Goal: Information Seeking & Learning: Learn about a topic

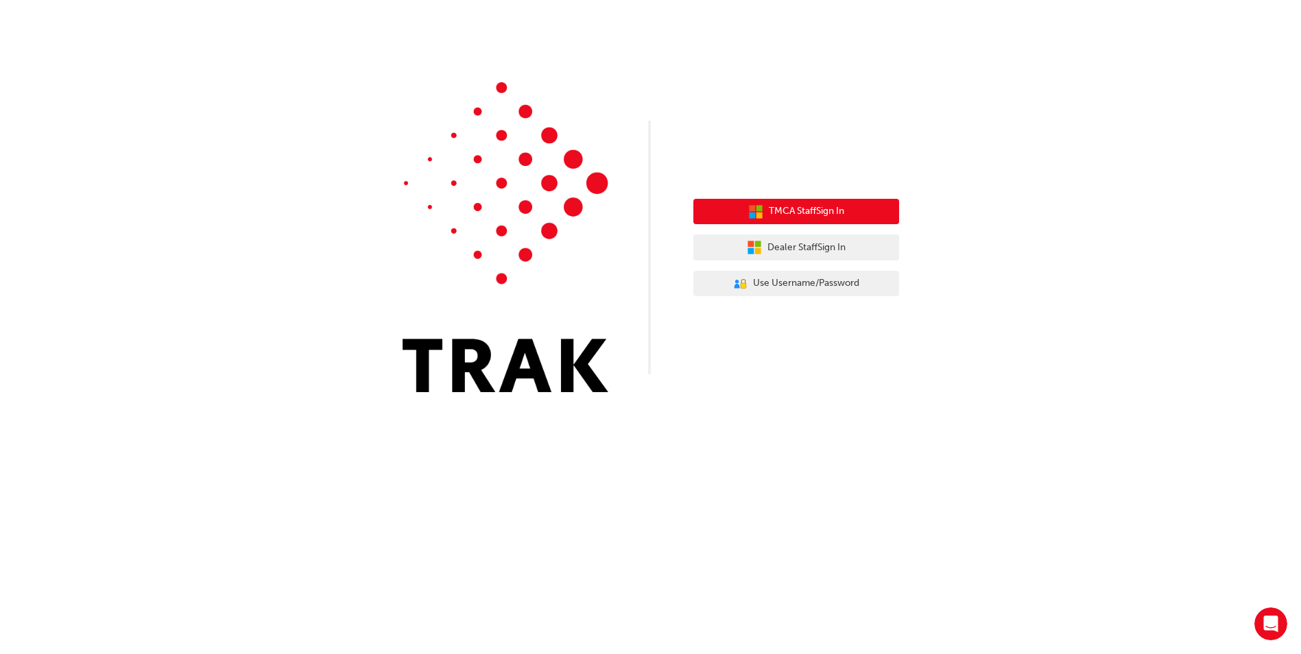
click at [820, 215] on span "TMCA Staff Sign In" at bounding box center [806, 212] width 75 height 16
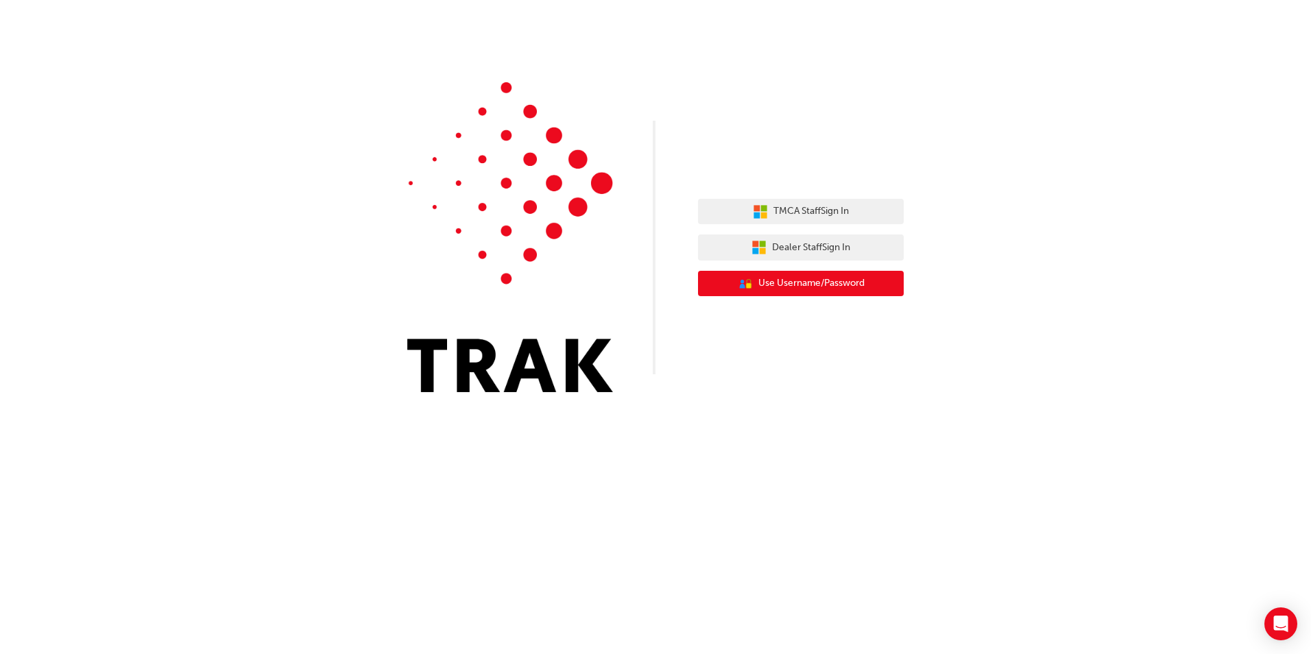
click at [816, 285] on span "Use Username/Password" at bounding box center [812, 284] width 106 height 16
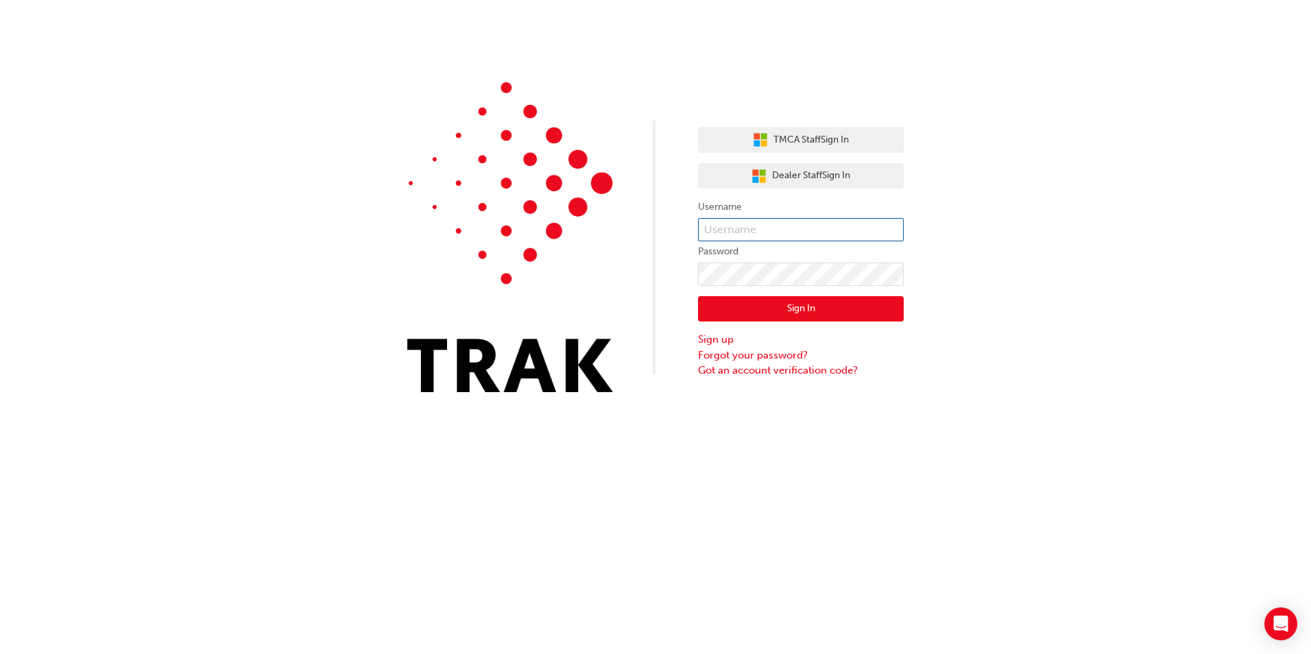
click at [741, 224] on input "text" at bounding box center [801, 229] width 206 height 23
paste input "[PERSON_NAME].[PERSON_NAME]"
type input "[PERSON_NAME].[PERSON_NAME]"
click button "Sign In" at bounding box center [801, 309] width 206 height 26
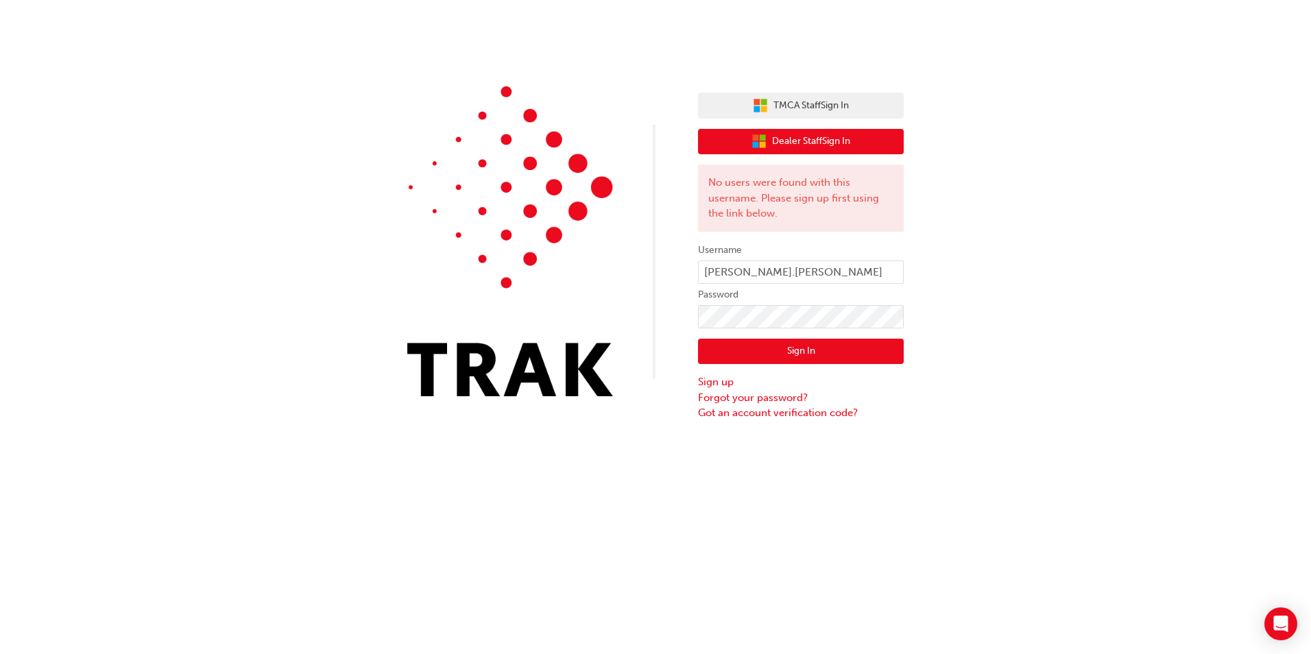
click at [777, 136] on span "Dealer Staff Sign In" at bounding box center [811, 142] width 78 height 16
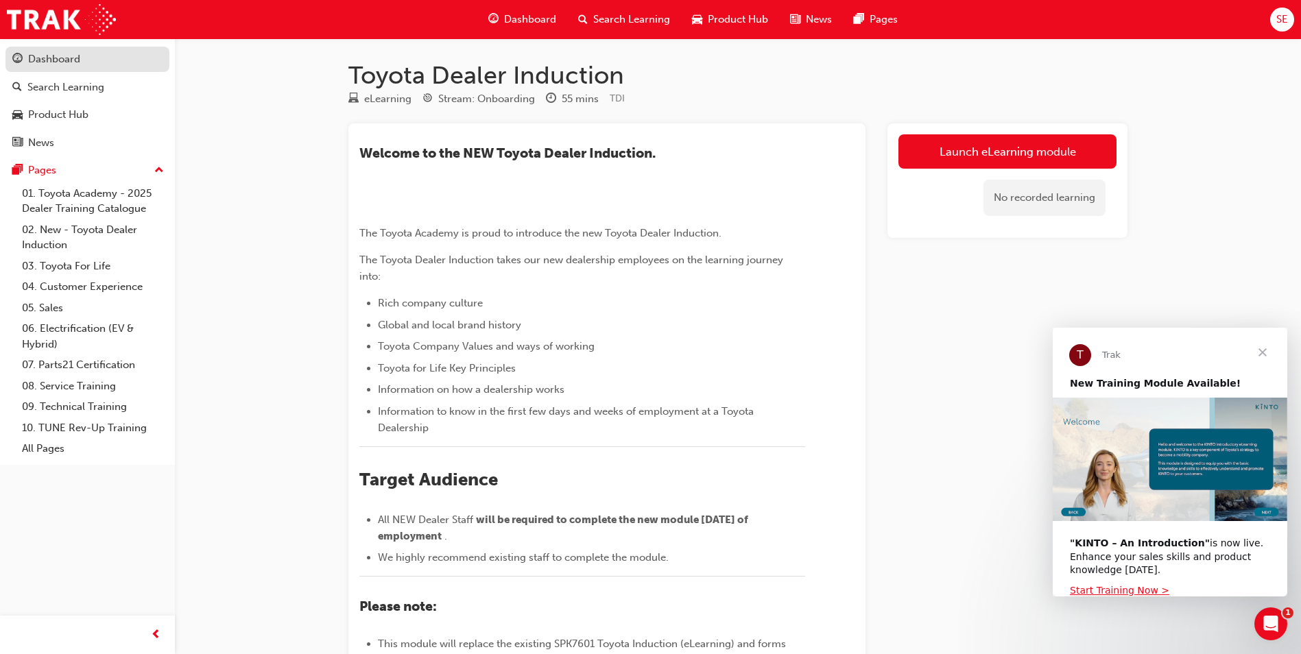
click at [67, 62] on div "Dashboard" at bounding box center [54, 59] width 52 height 16
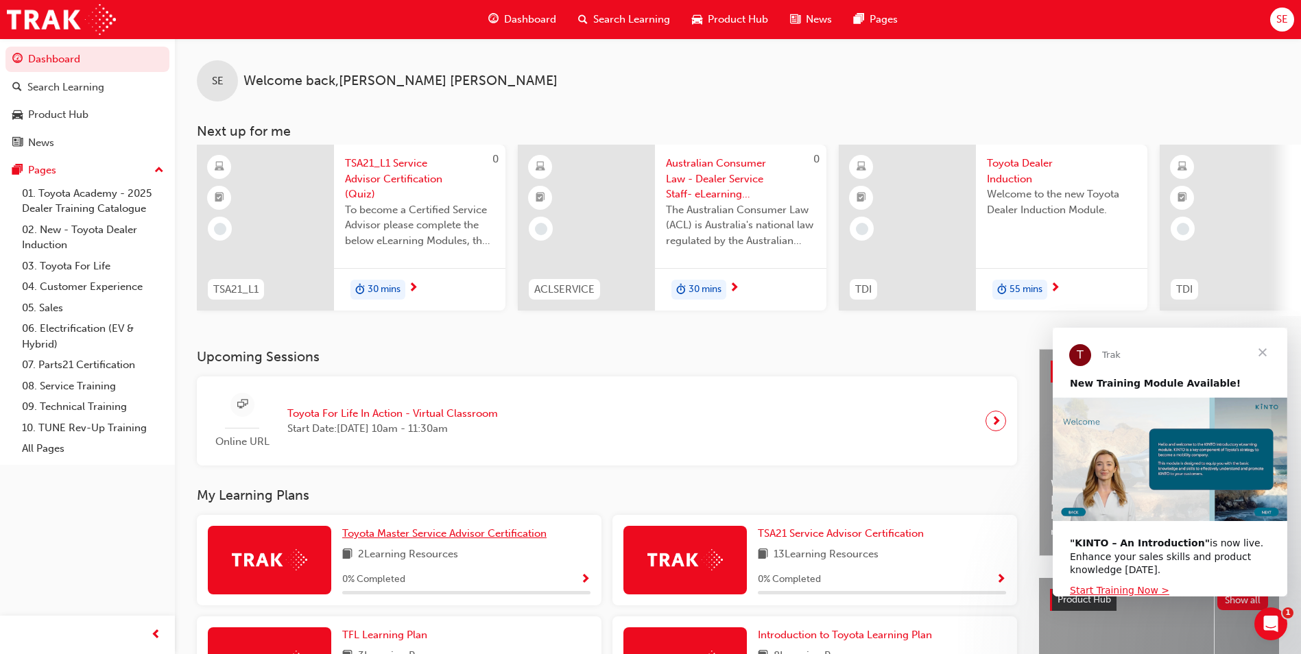
click at [449, 540] on span "Toyota Master Service Advisor Certification" at bounding box center [444, 533] width 204 height 12
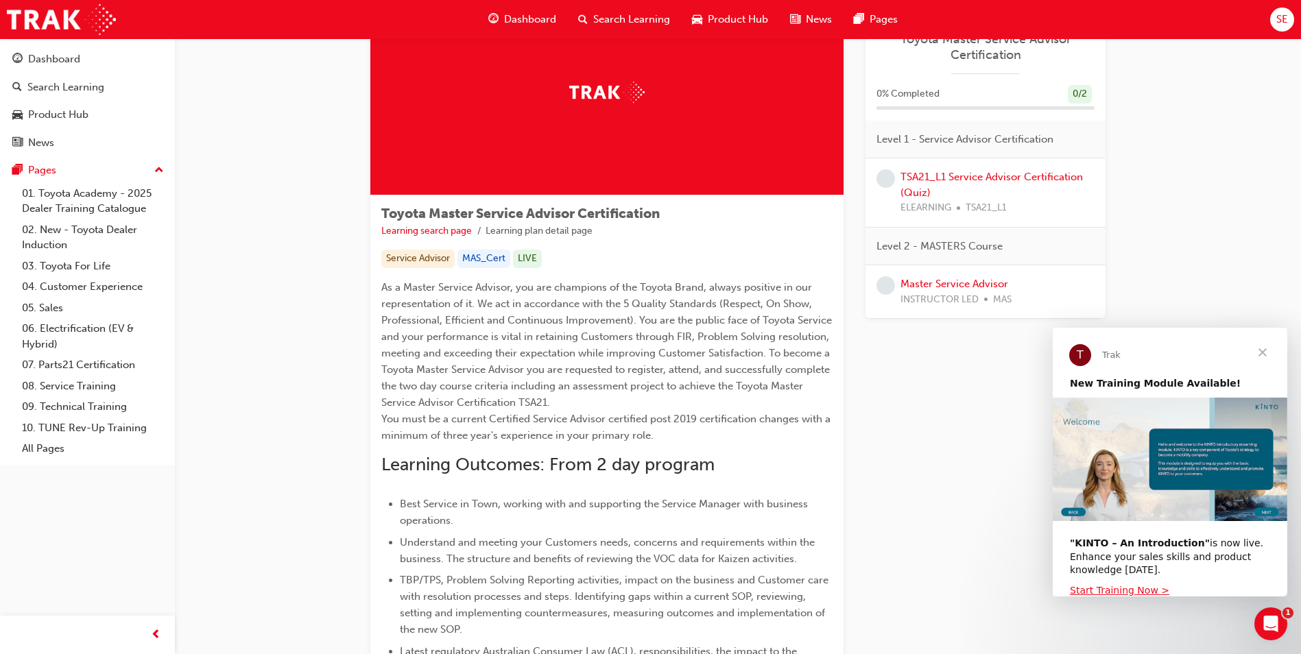
scroll to position [8, 0]
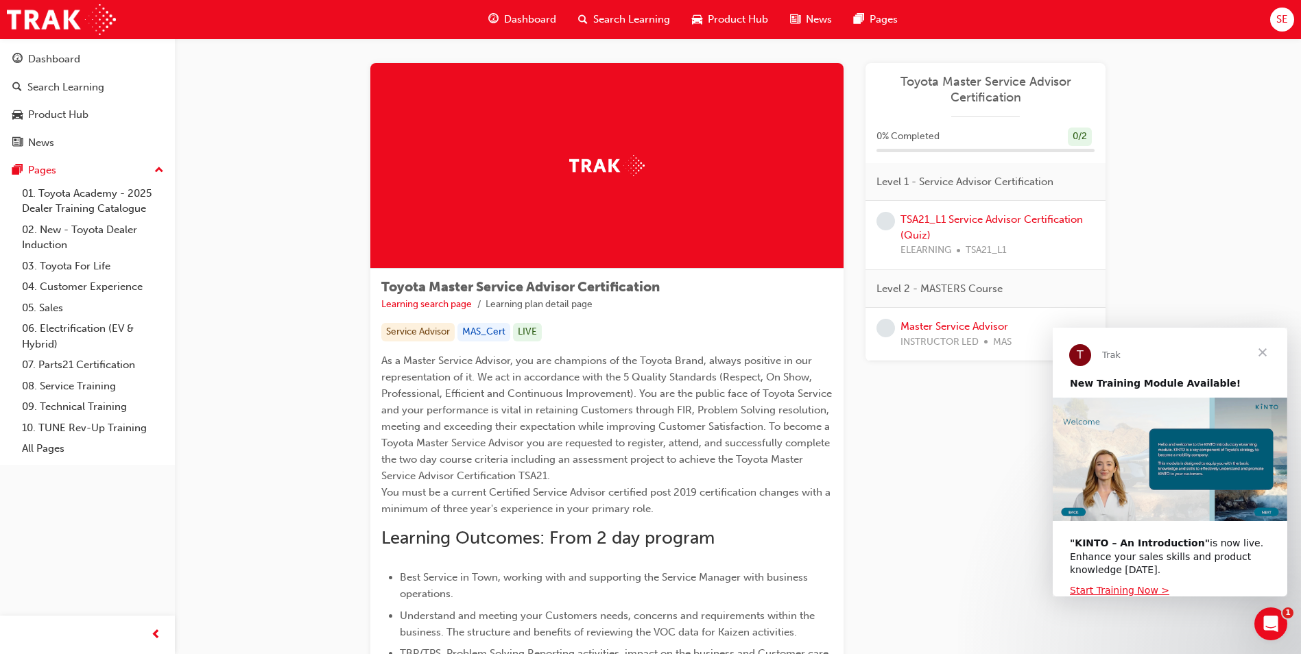
click at [621, 158] on img at bounding box center [606, 165] width 75 height 21
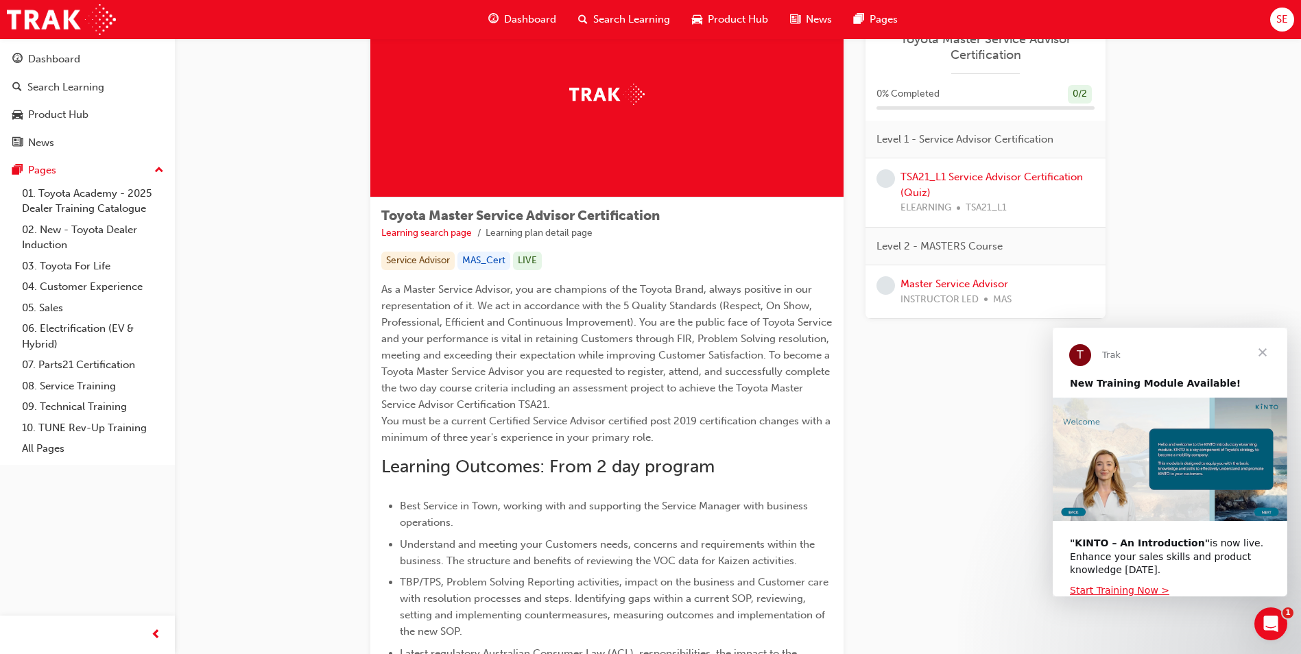
scroll to position [0, 0]
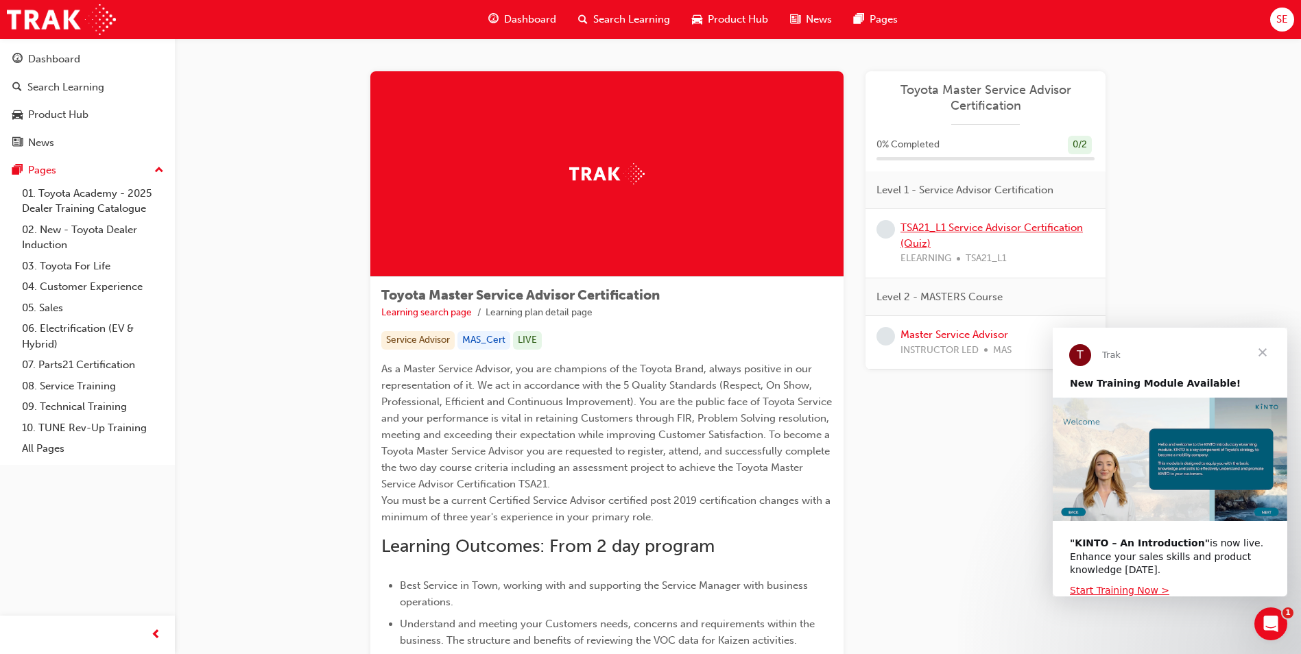
click at [964, 232] on link "TSA21_L1 Service Advisor Certification (Quiz)" at bounding box center [992, 236] width 182 height 28
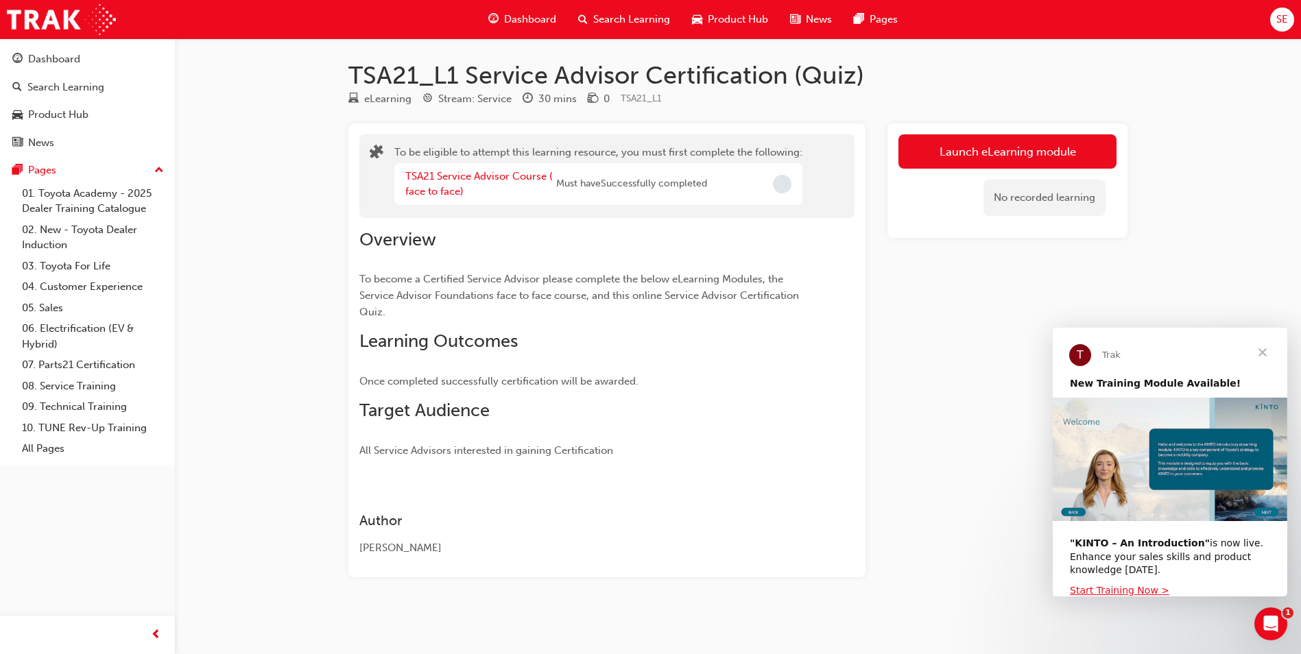
scroll to position [1, 0]
click at [464, 172] on link "TSA21 Service Advisor Course ( face to face)" at bounding box center [478, 183] width 147 height 28
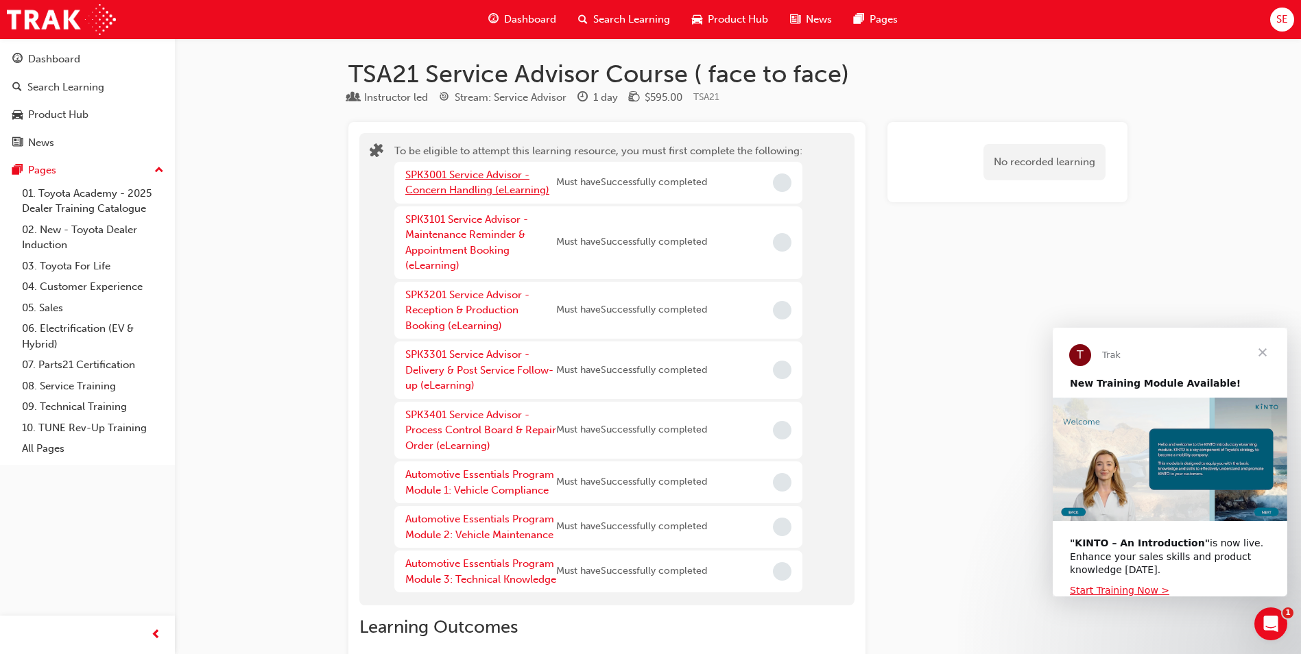
click at [460, 178] on link "SPK3001 Service Advisor - Concern Handling (eLearning)" at bounding box center [477, 183] width 144 height 28
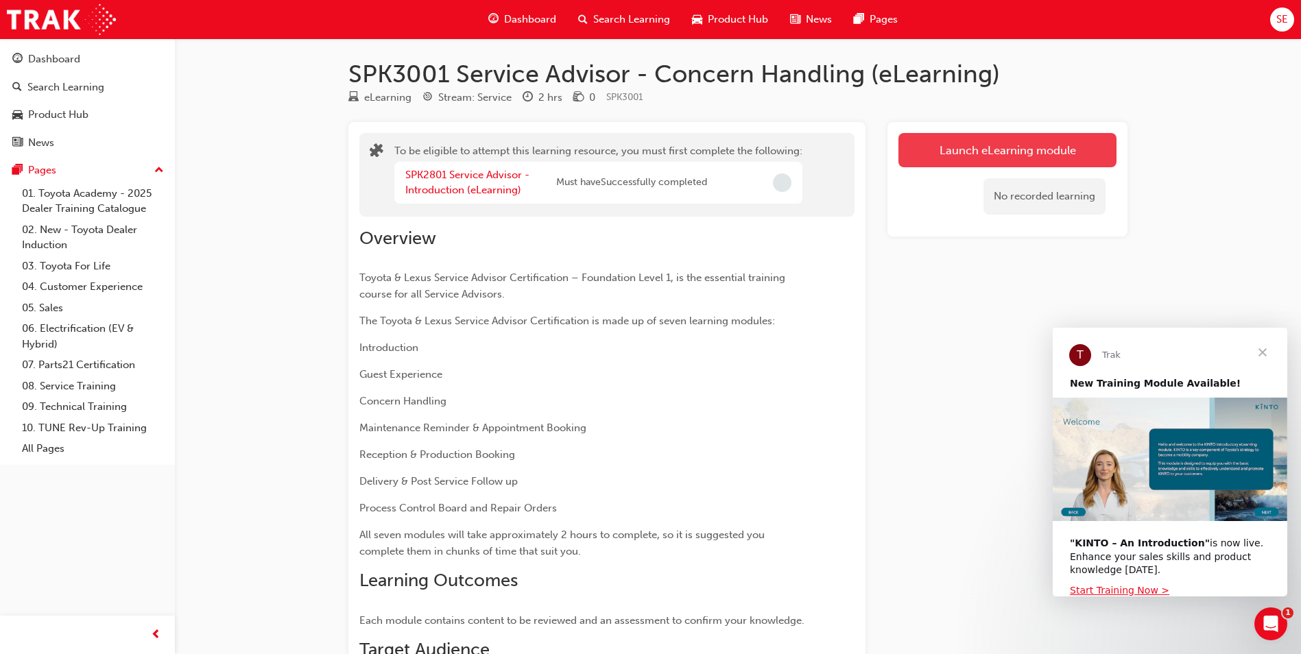
click at [949, 155] on button "Launch eLearning module" at bounding box center [1008, 150] width 218 height 34
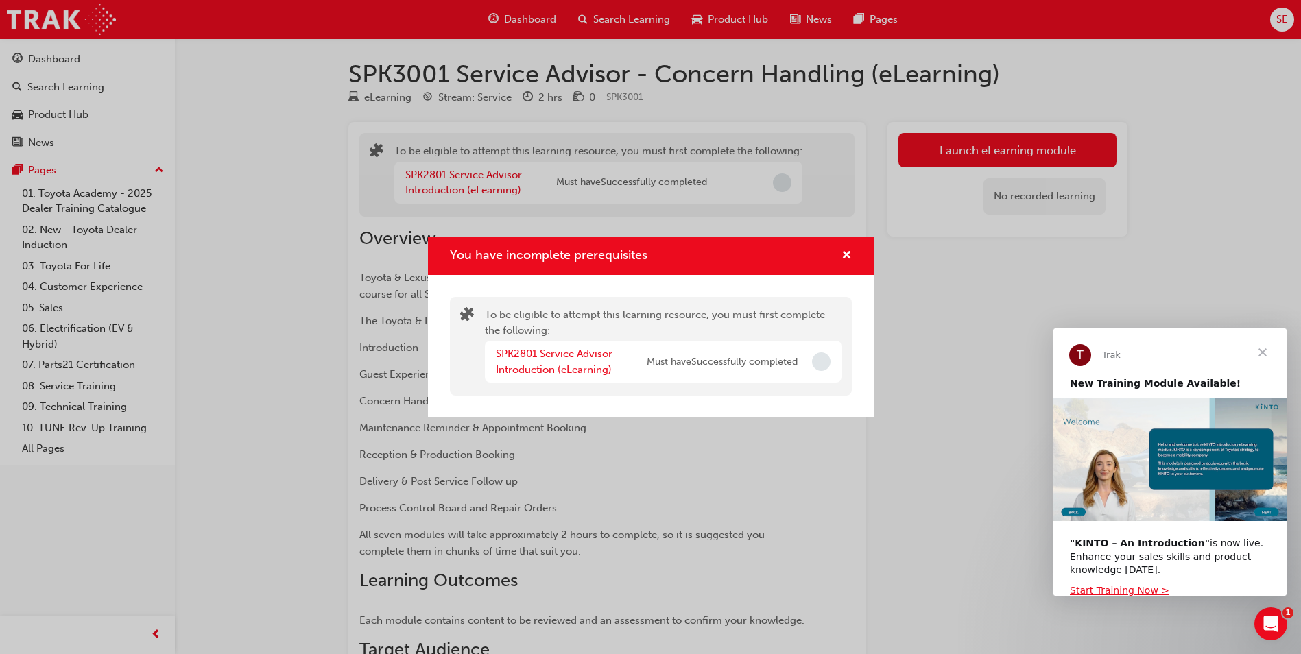
click at [818, 361] on span "Incomplete" at bounding box center [821, 362] width 19 height 19
click at [593, 357] on link "SPK2801 Service Advisor - Introduction (eLearning)" at bounding box center [558, 362] width 124 height 28
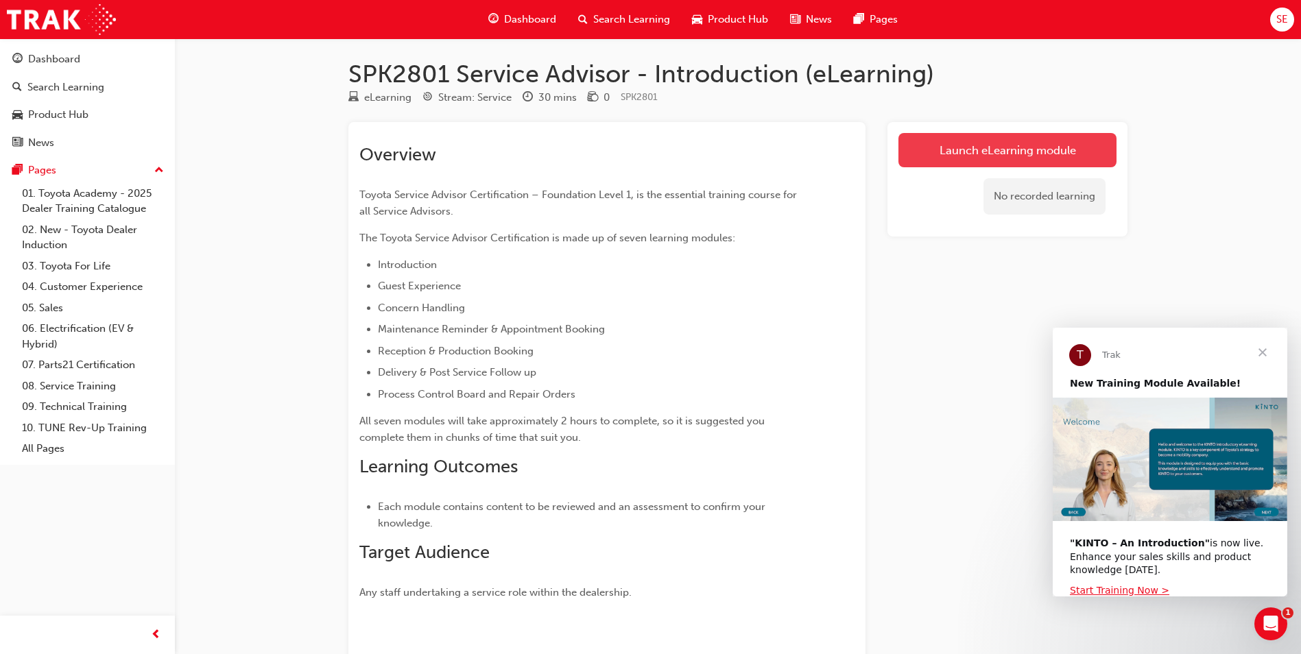
click at [1001, 149] on link "Launch eLearning module" at bounding box center [1008, 150] width 218 height 34
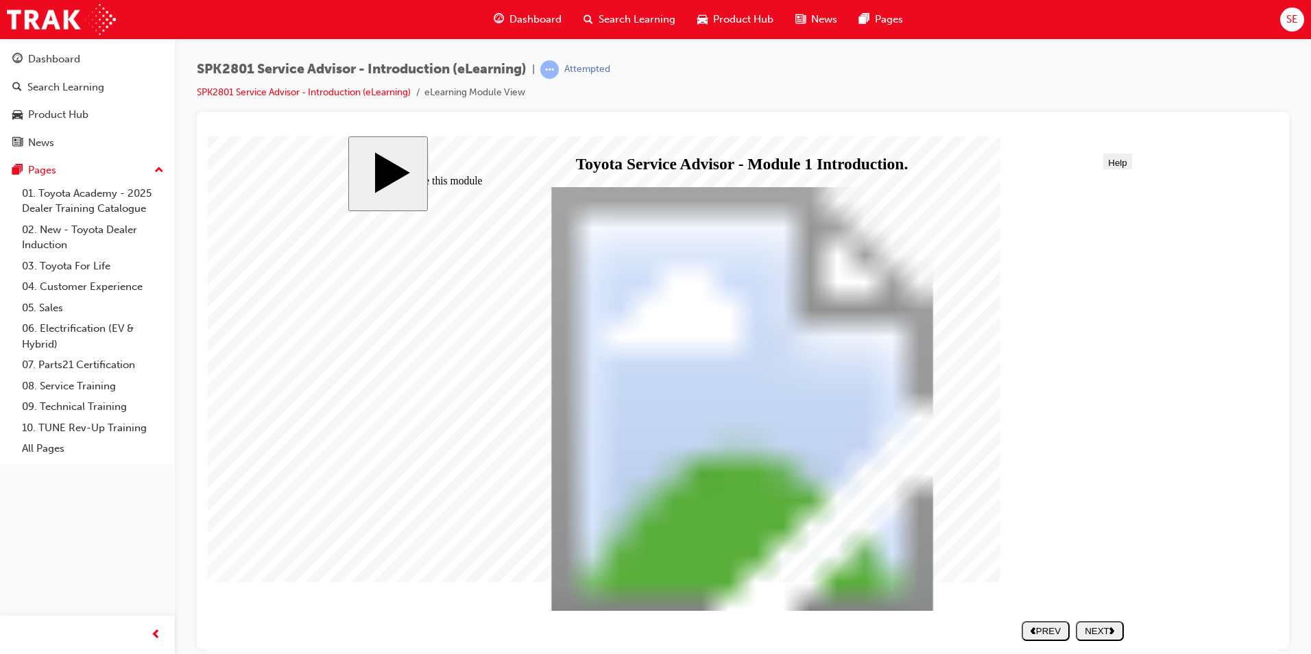
click at [1100, 626] on div "NEXT" at bounding box center [1100, 631] width 37 height 10
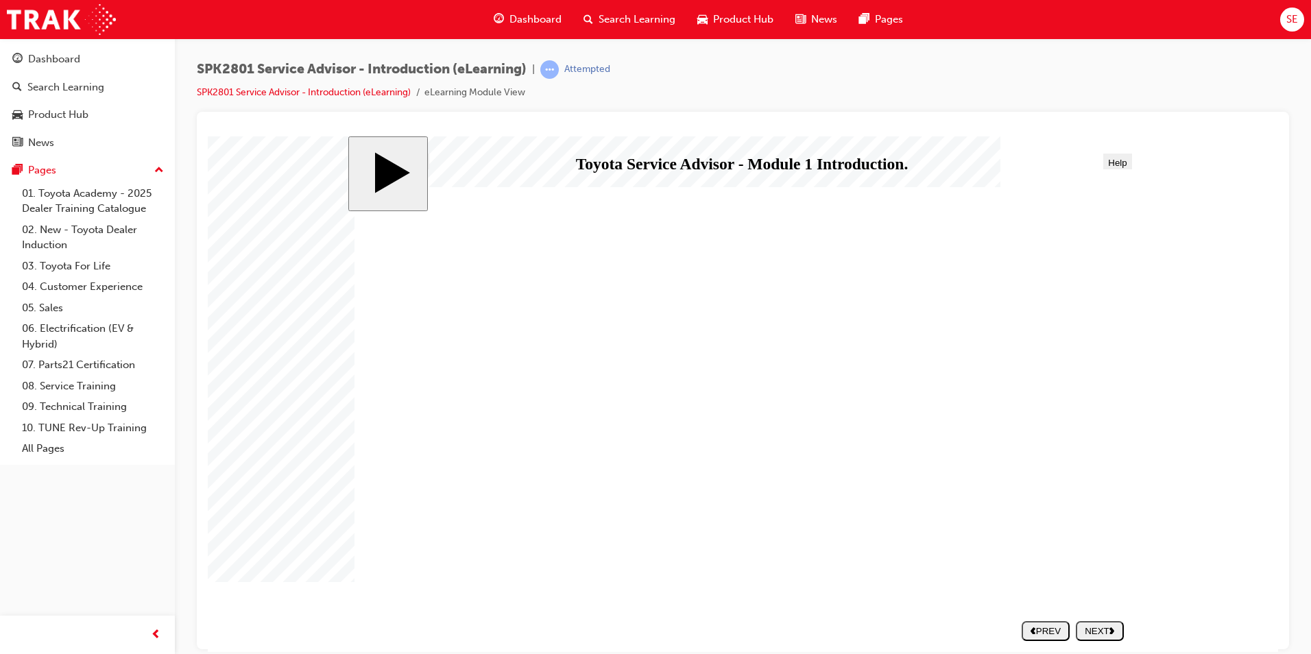
click at [1098, 633] on div "NEXT" at bounding box center [1100, 631] width 37 height 10
click at [1098, 633] on nav "SUBMIT NEXT PREV" at bounding box center [1069, 630] width 109 height 31
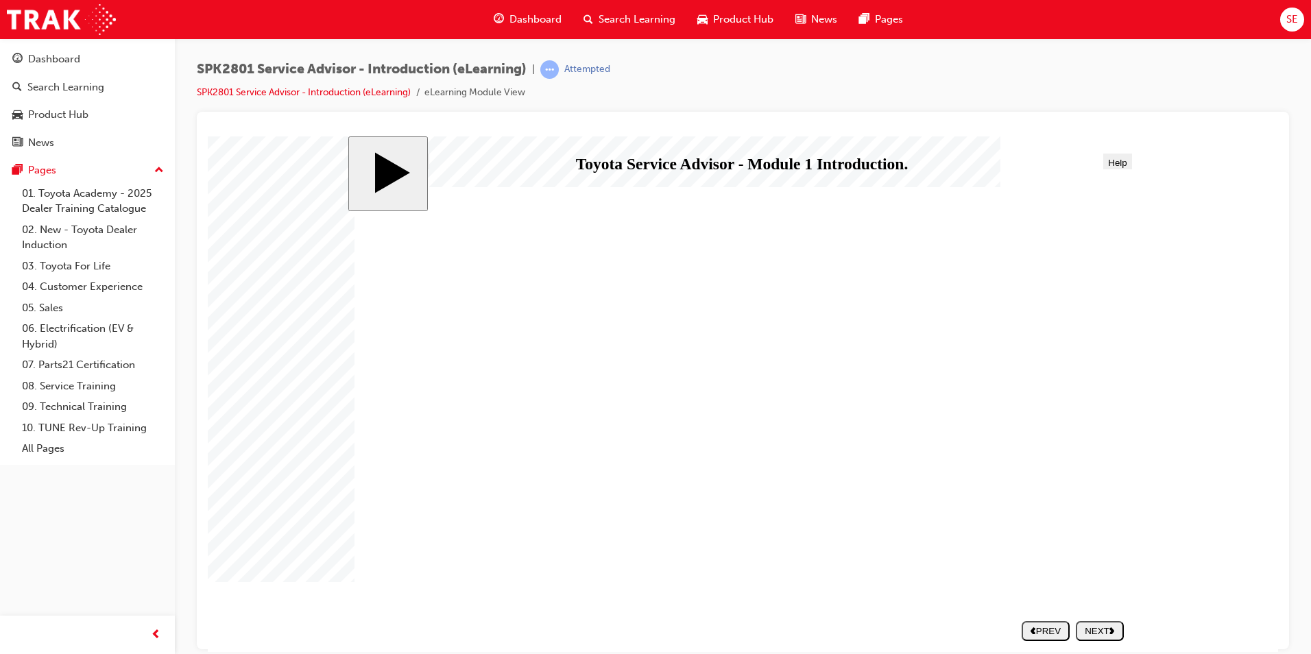
click at [1099, 629] on div "NEXT" at bounding box center [1100, 631] width 37 height 10
click at [1096, 626] on div "NEXT" at bounding box center [1100, 631] width 37 height 10
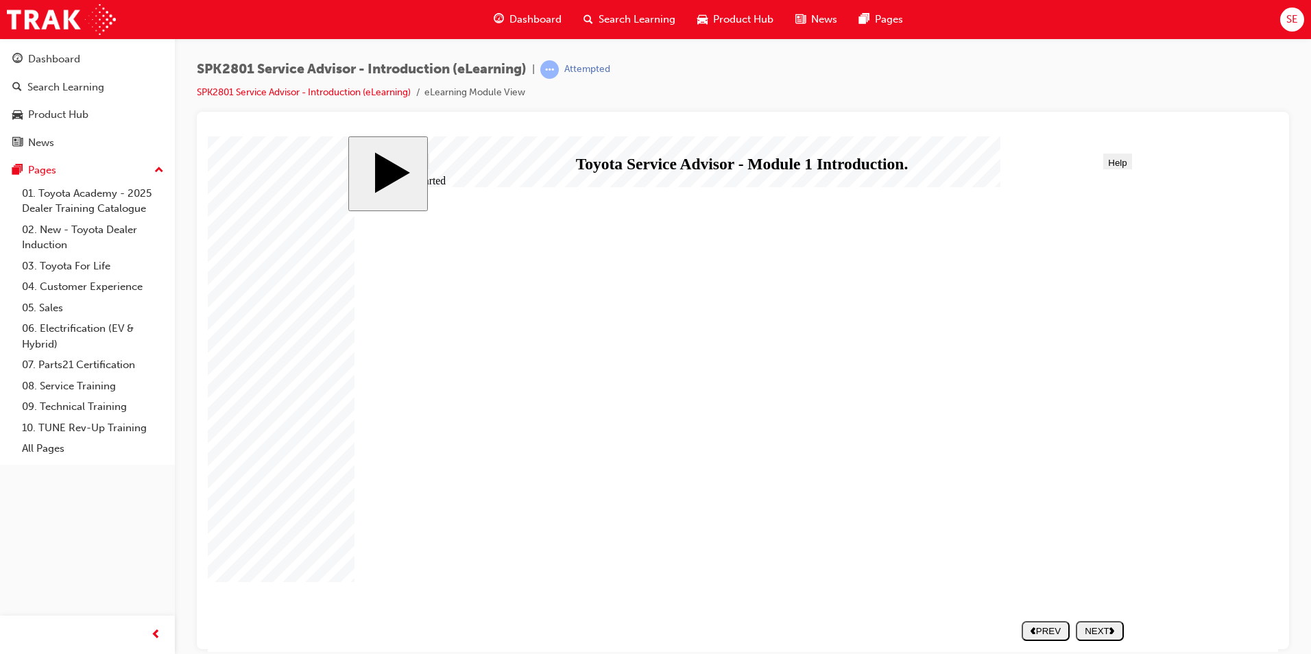
click at [1101, 626] on div "NEXT" at bounding box center [1100, 631] width 37 height 10
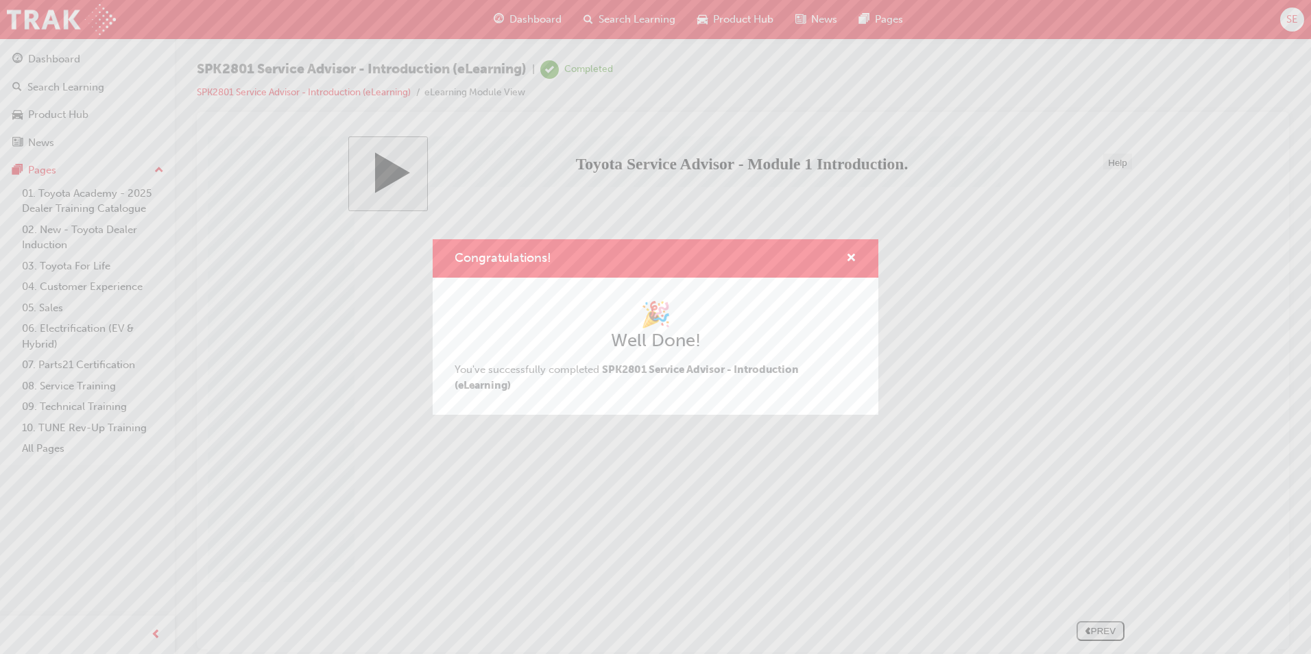
click at [597, 391] on div "🎉 Well Done! You've successfully completed SPK2801 Service Advisor - Introducti…" at bounding box center [656, 346] width 402 height 93
click at [623, 472] on div "Congratulations! 🎉 Well Done! You've successfully completed SPK2801 Service Adv…" at bounding box center [655, 327] width 1311 height 654
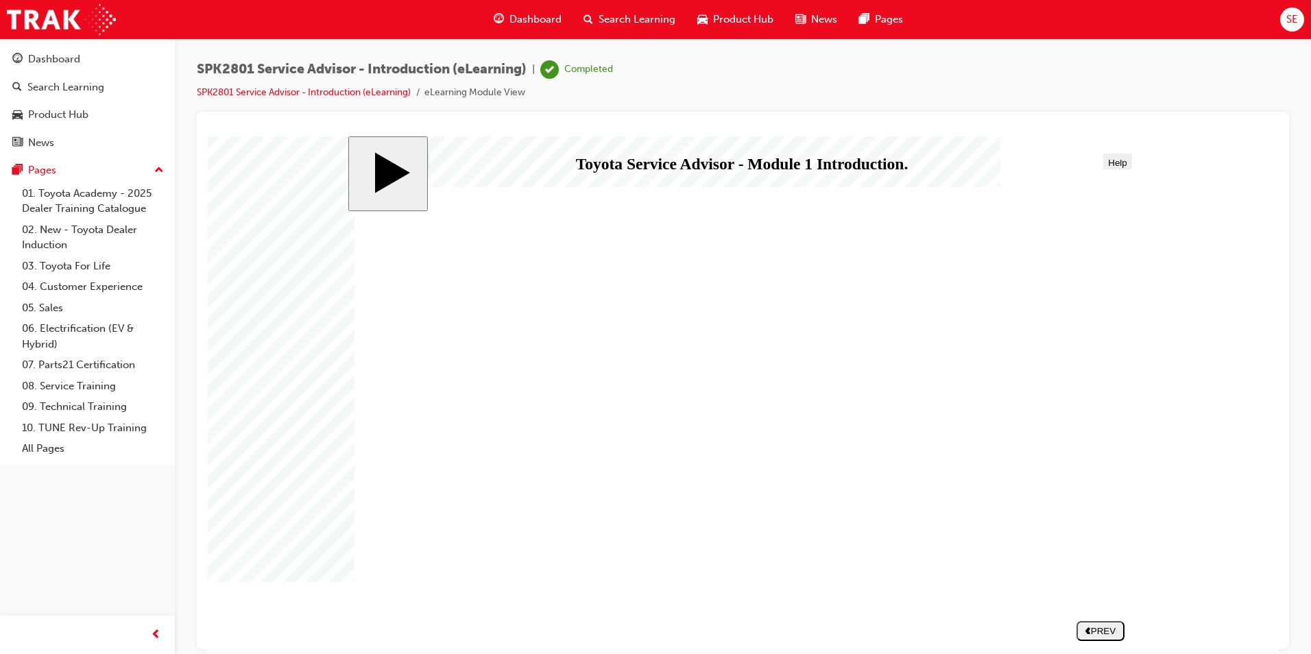
click at [370, 161] on span "Menu" at bounding box center [370, 162] width 23 height 10
click at [374, 165] on span "Menu" at bounding box center [370, 162] width 23 height 10
click at [534, 13] on span "Dashboard" at bounding box center [536, 20] width 52 height 16
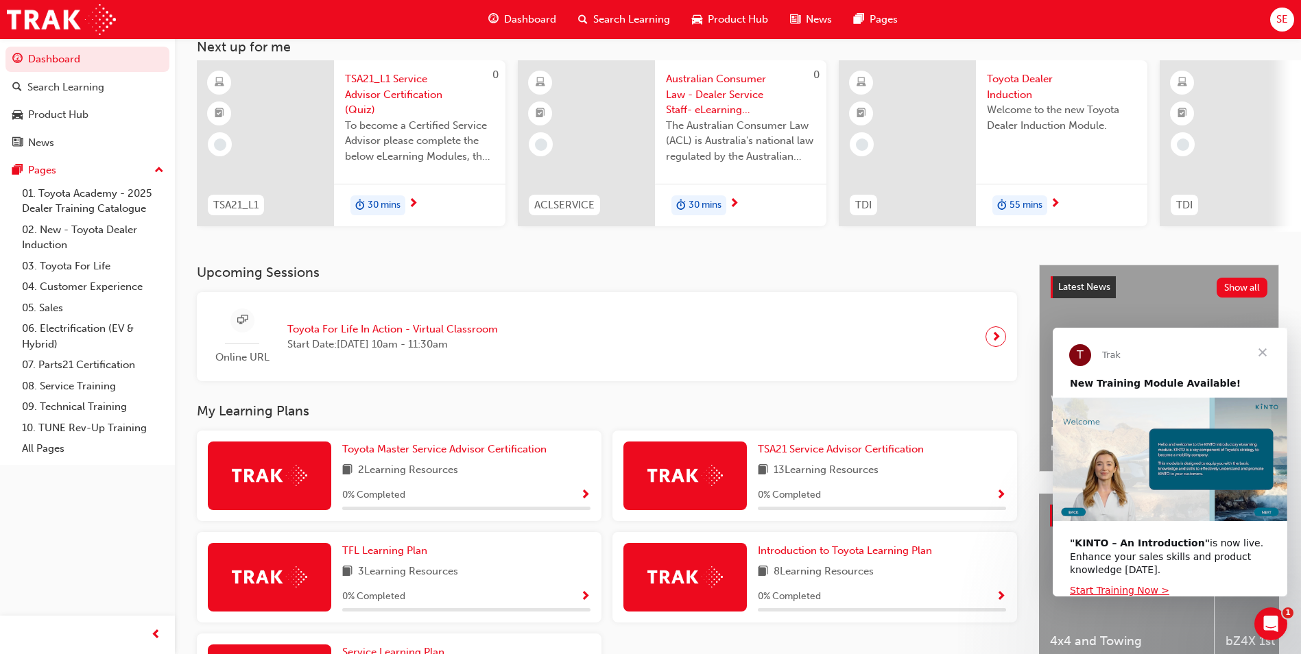
scroll to position [86, 0]
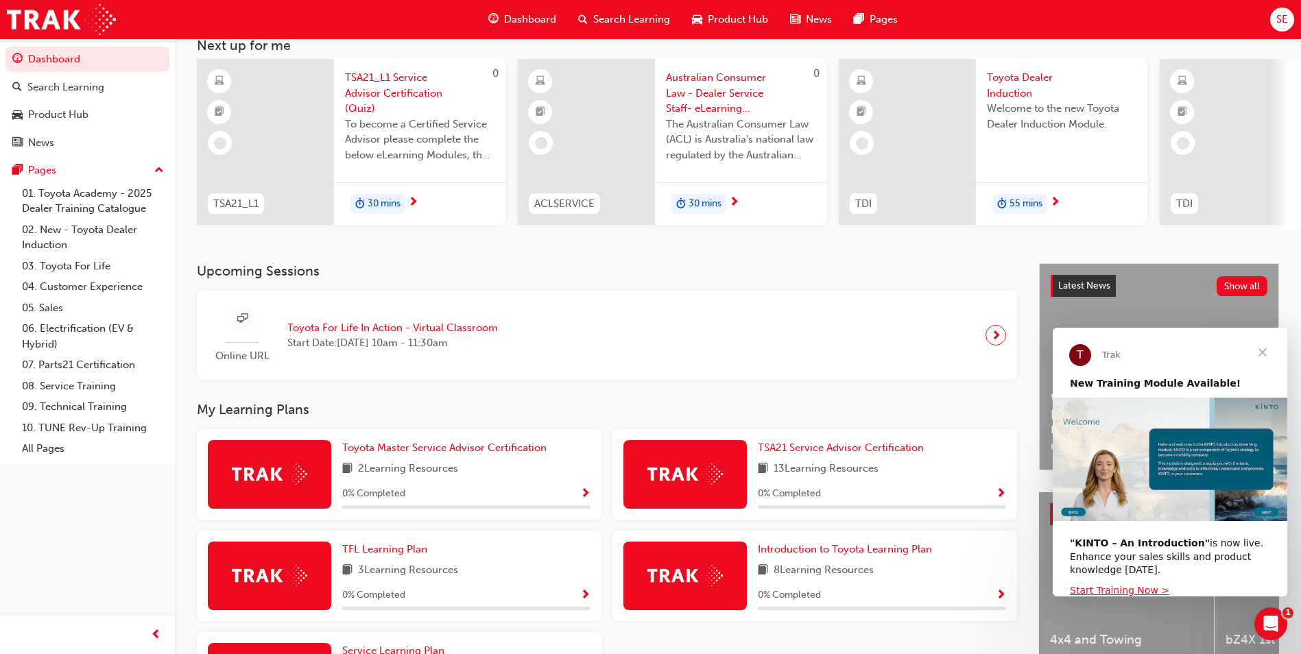
click at [587, 495] on span "Show Progress" at bounding box center [585, 494] width 10 height 12
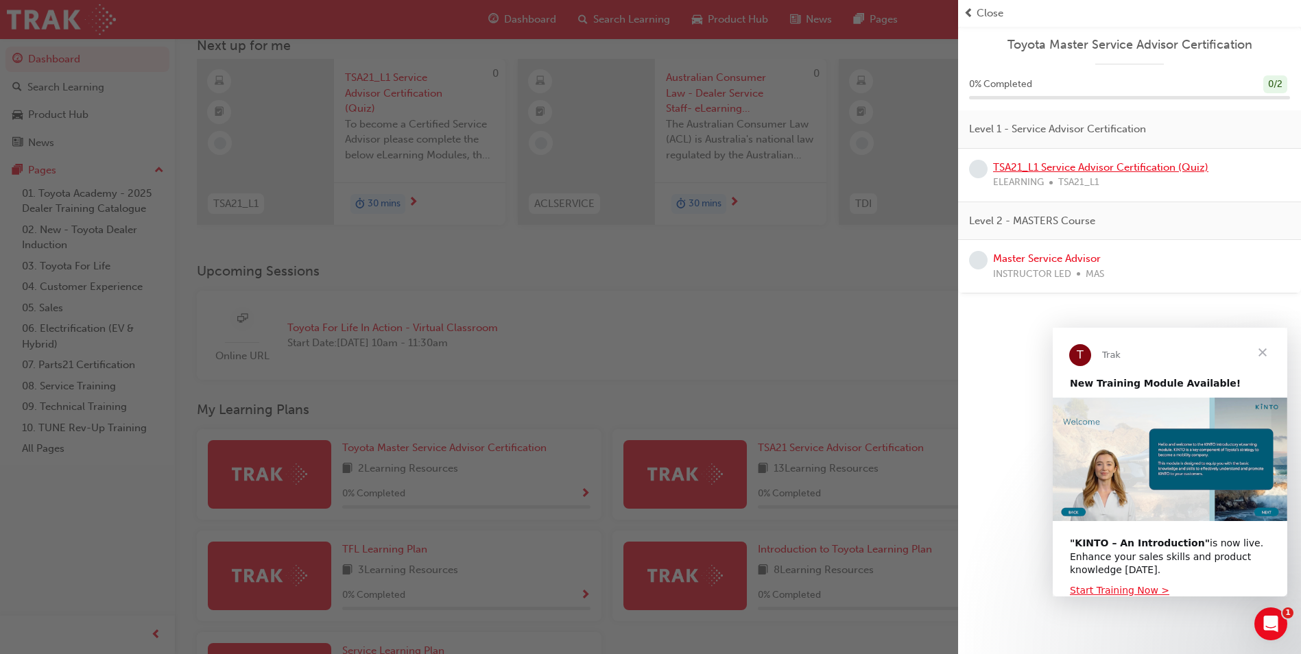
click at [1119, 164] on link "TSA21_L1 Service Advisor Certification (Quiz)" at bounding box center [1100, 167] width 215 height 12
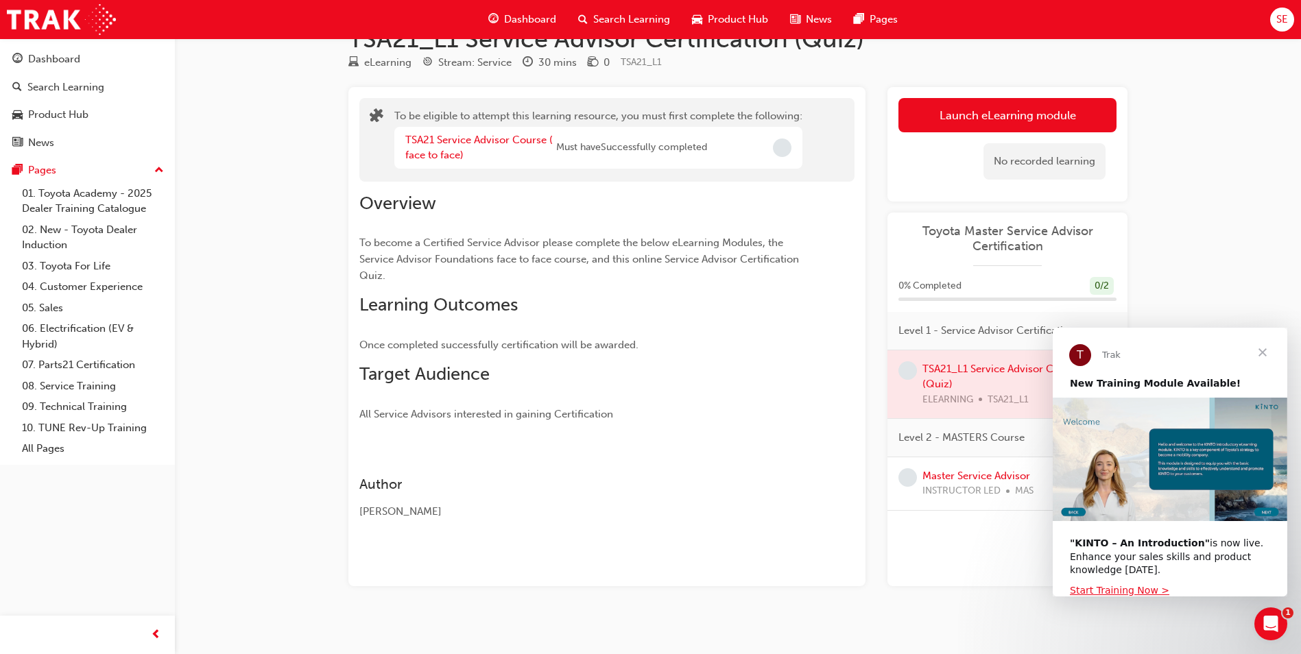
scroll to position [47, 0]
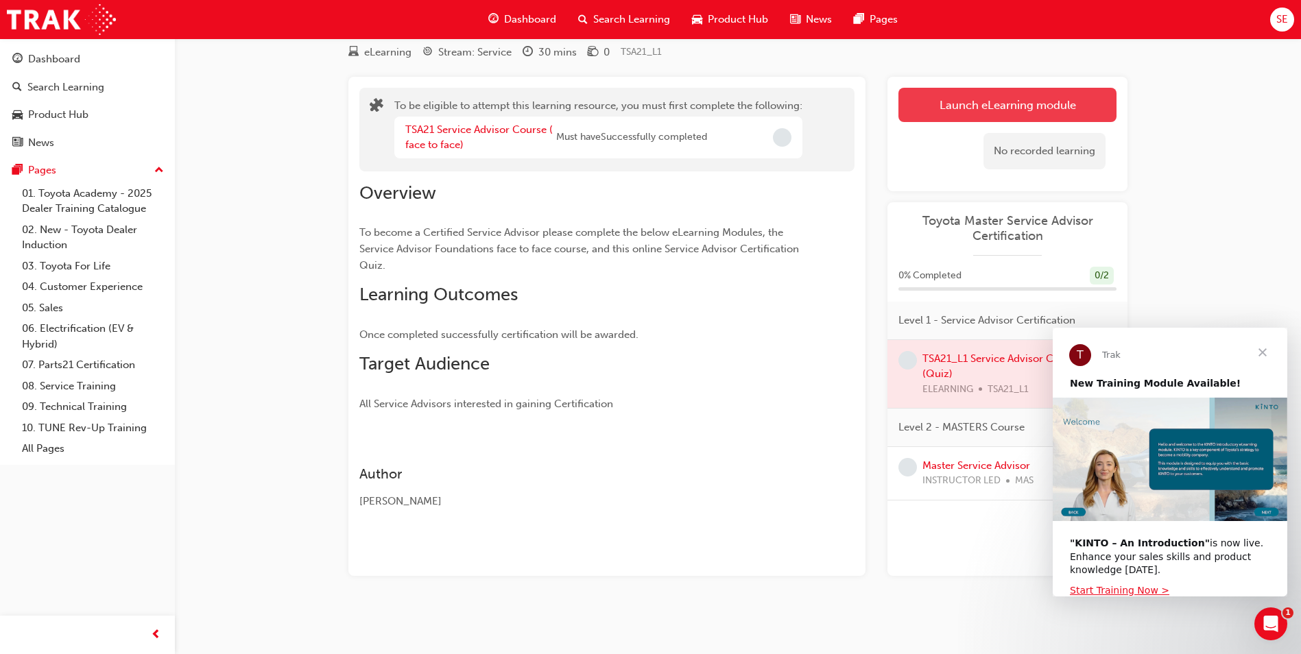
click at [997, 104] on button "Launch eLearning module" at bounding box center [1008, 105] width 218 height 34
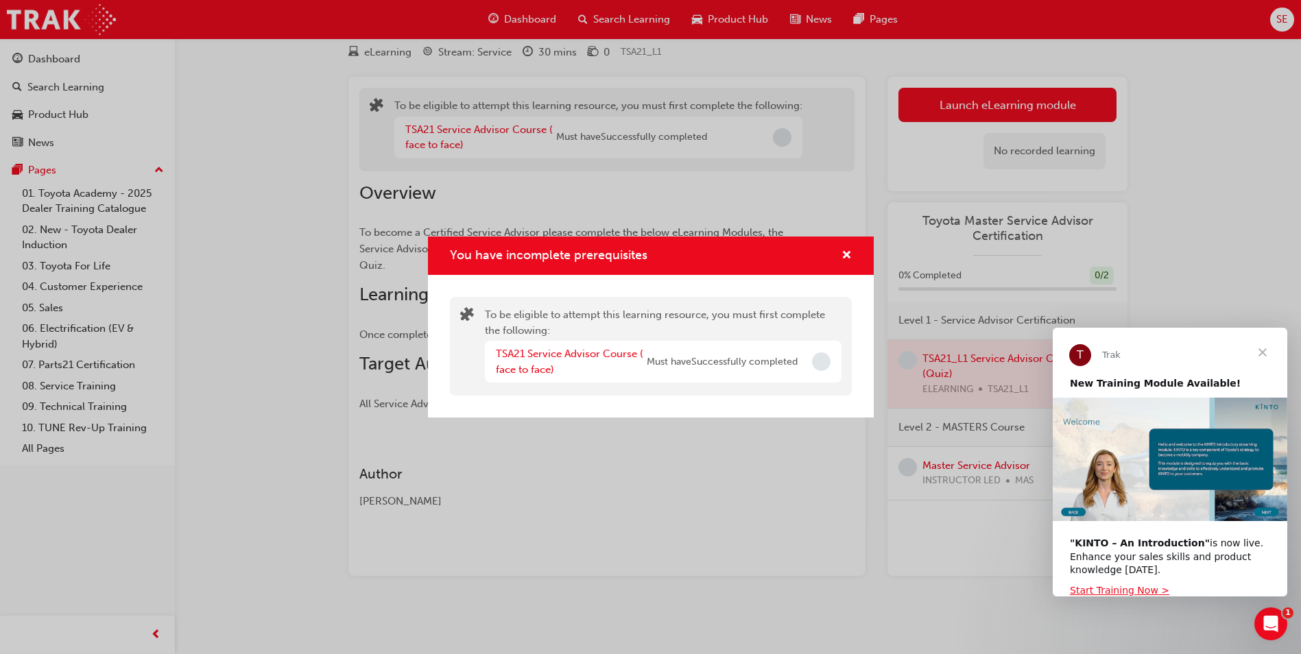
click at [820, 361] on span "Incomplete" at bounding box center [821, 362] width 19 height 19
click at [561, 355] on link "TSA21 Service Advisor Course ( face to face)" at bounding box center [569, 362] width 147 height 28
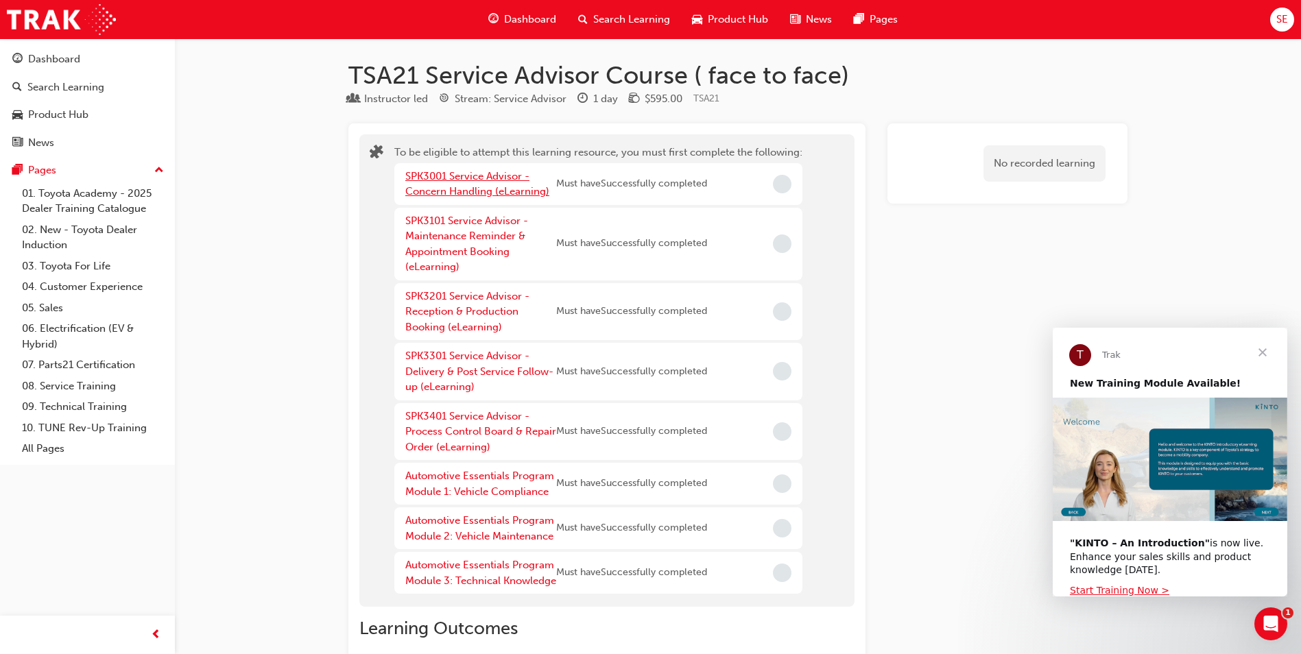
click at [455, 176] on link "SPK3001 Service Advisor - Concern Handling (eLearning)" at bounding box center [477, 184] width 144 height 28
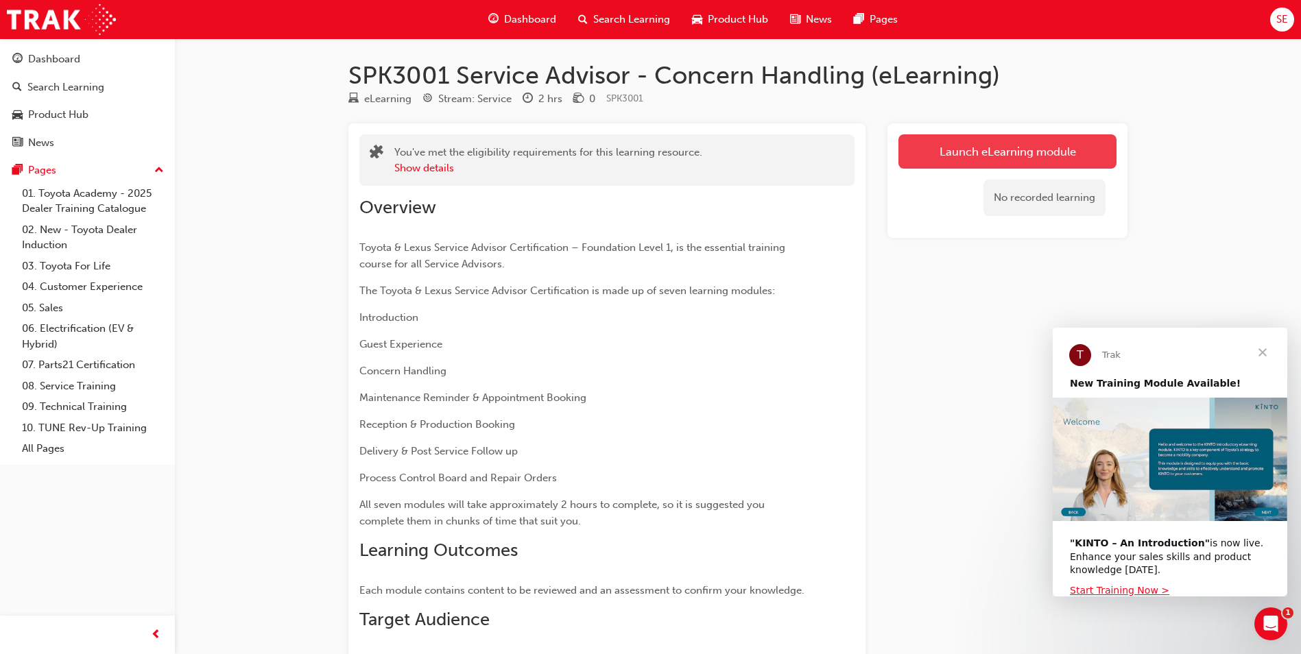
click at [973, 158] on link "Launch eLearning module" at bounding box center [1008, 151] width 218 height 34
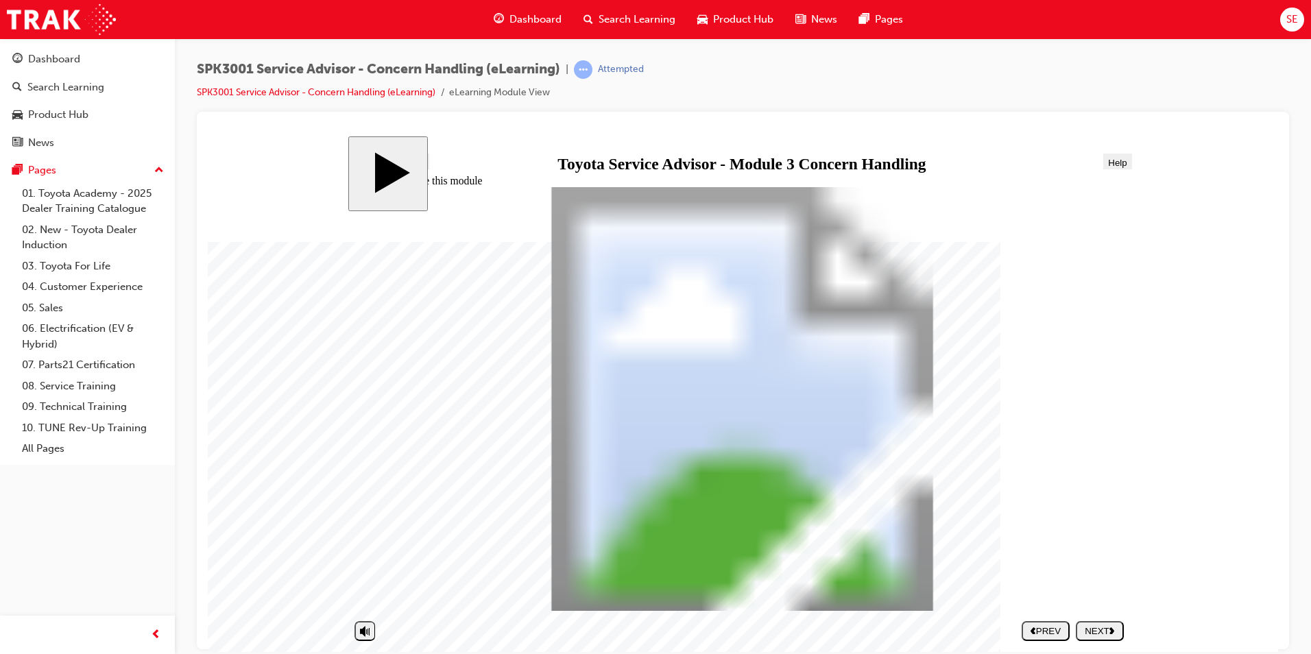
click at [1092, 632] on div "NEXT" at bounding box center [1100, 631] width 37 height 10
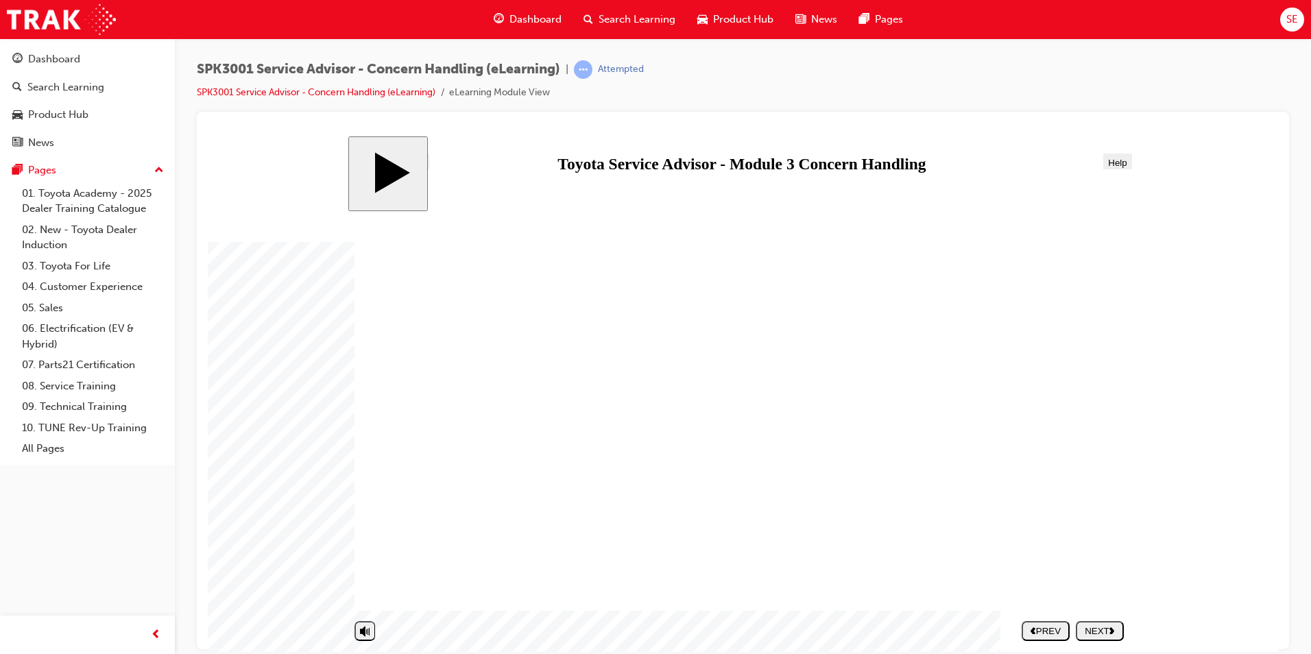
click at [1099, 628] on div "NEXT" at bounding box center [1100, 631] width 37 height 10
click at [1099, 628] on div "SUBMIT" at bounding box center [1100, 631] width 37 height 10
click at [1104, 624] on button "SUBMIT" at bounding box center [1101, 631] width 48 height 20
drag, startPoint x: 751, startPoint y: 534, endPoint x: 979, endPoint y: 316, distance: 316.3
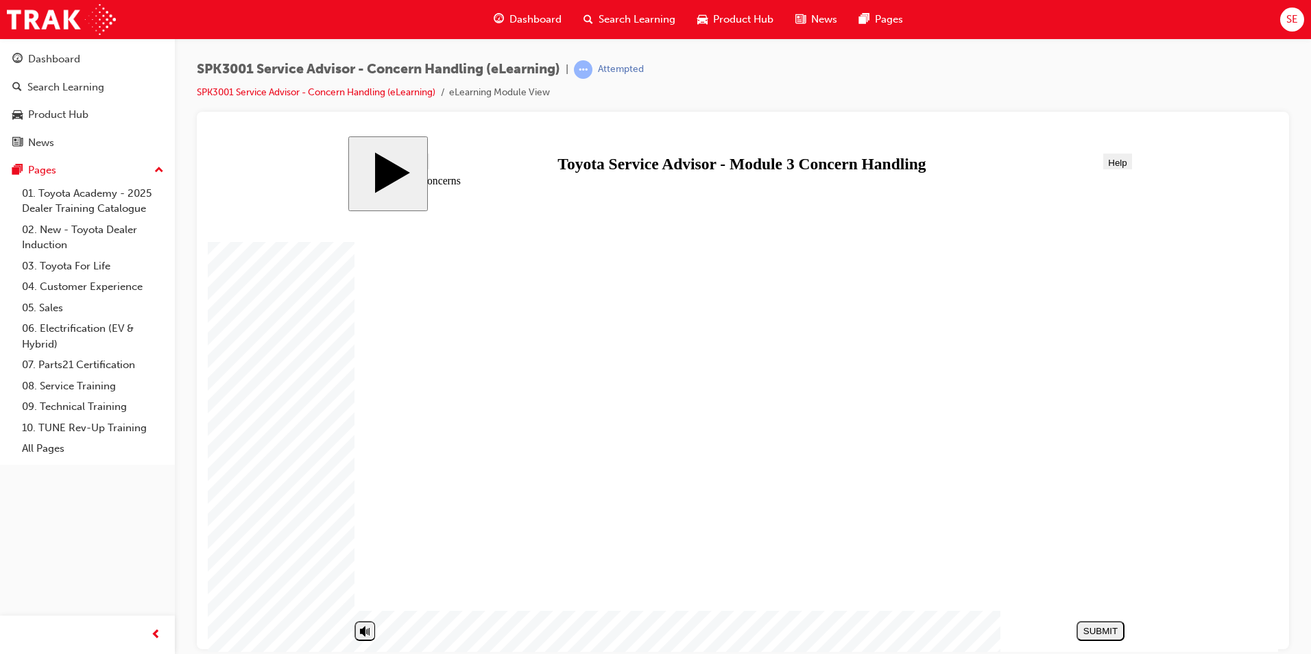
drag, startPoint x: 742, startPoint y: 309, endPoint x: 980, endPoint y: 407, distance: 257.7
drag, startPoint x: 807, startPoint y: 426, endPoint x: 991, endPoint y: 521, distance: 206.8
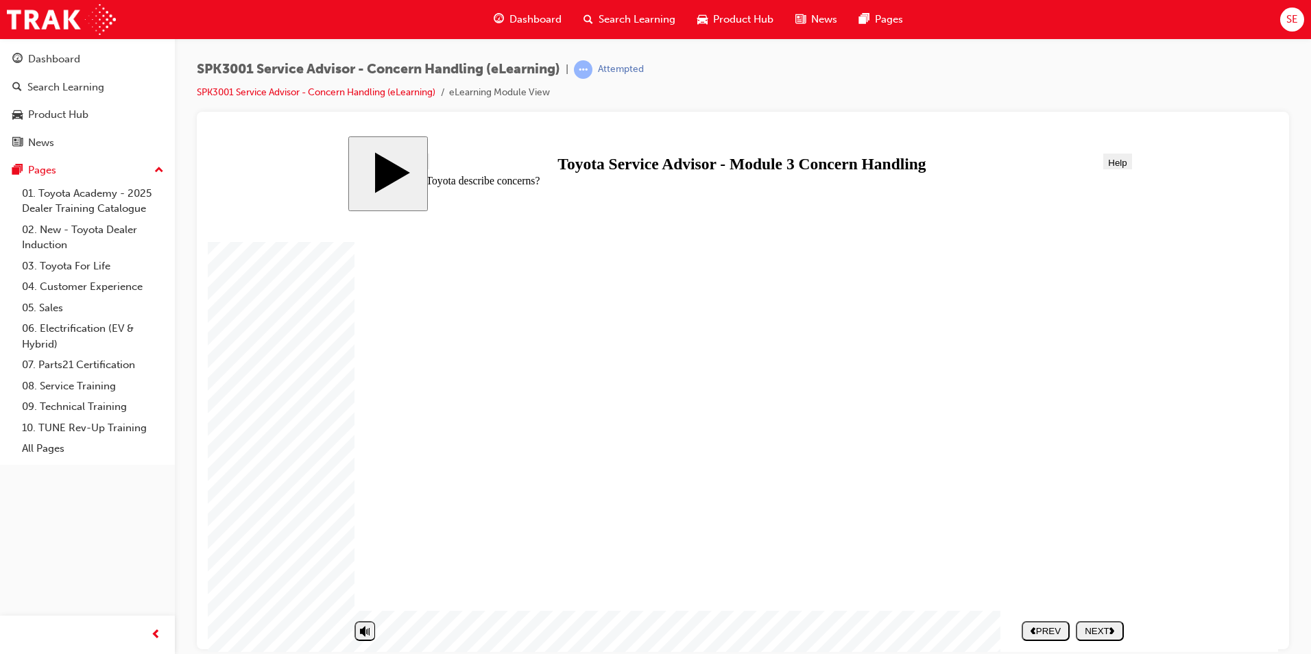
click at [1104, 632] on div "NEXT" at bounding box center [1100, 631] width 37 height 10
click at [1101, 632] on div "NEXT" at bounding box center [1100, 631] width 37 height 10
click at [1112, 632] on polygon "next" at bounding box center [1112, 630] width 5 height 7
click at [1110, 623] on button "NEXT" at bounding box center [1100, 631] width 48 height 20
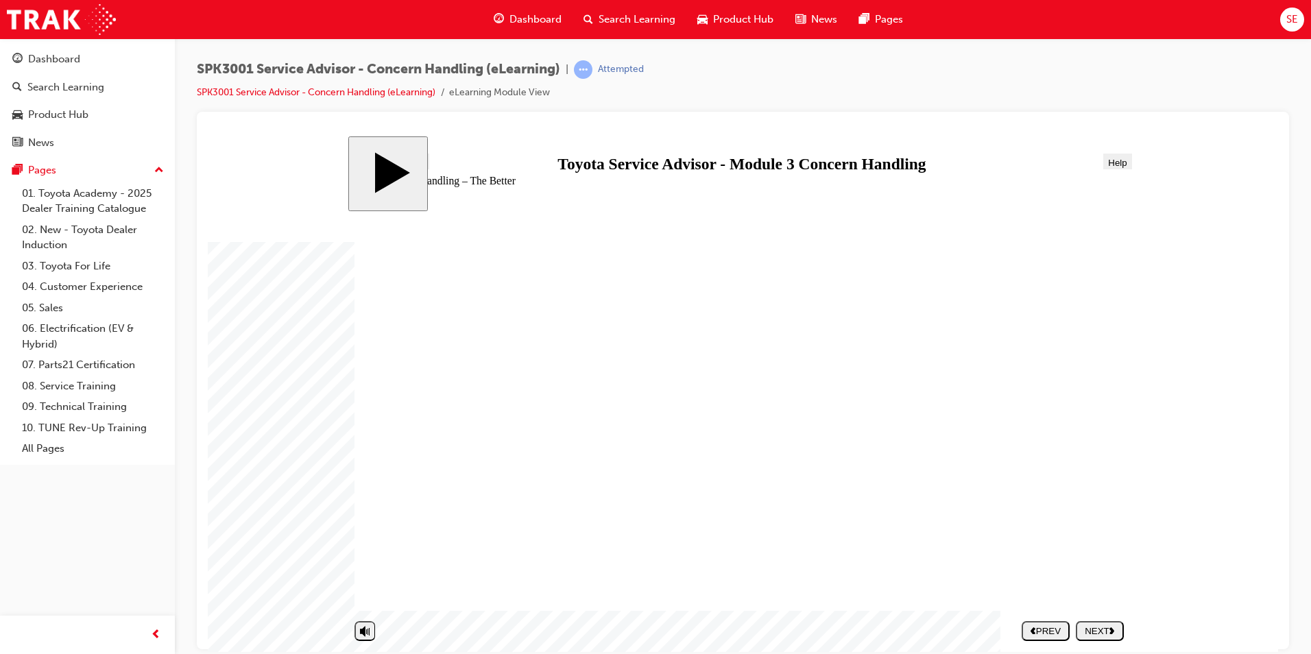
click at [1097, 637] on button "NEXT" at bounding box center [1100, 631] width 48 height 20
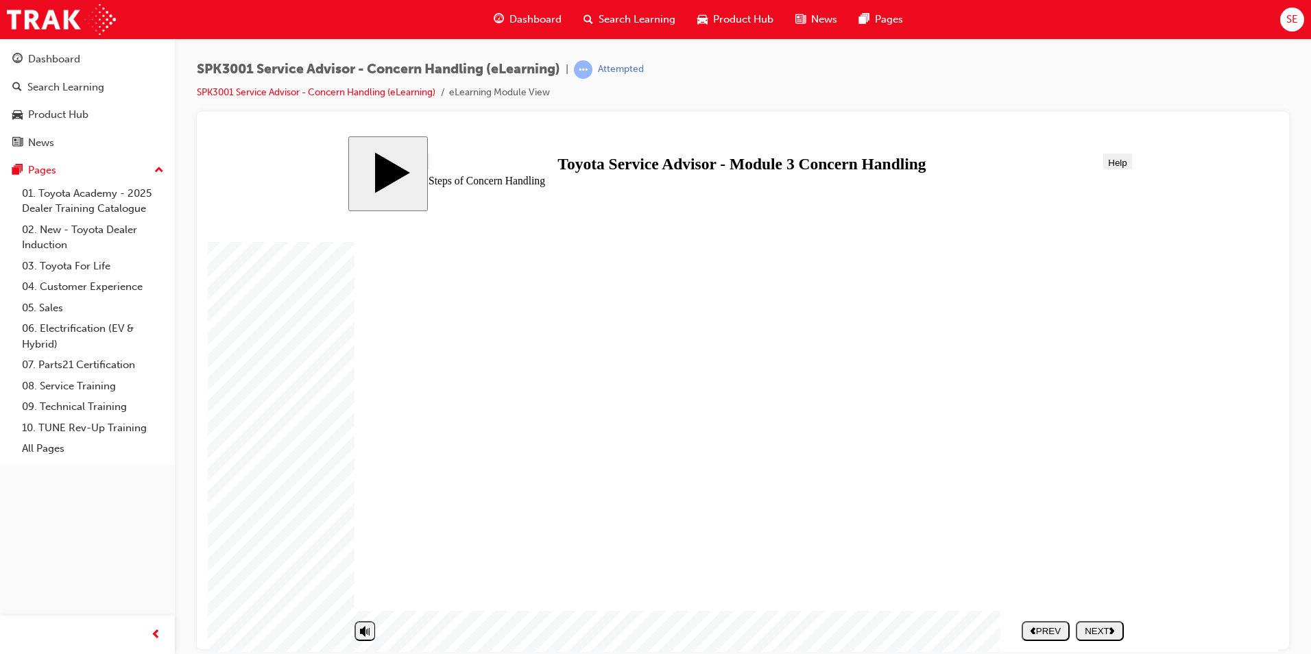
click at [1097, 628] on div "NEXT" at bounding box center [1100, 631] width 37 height 10
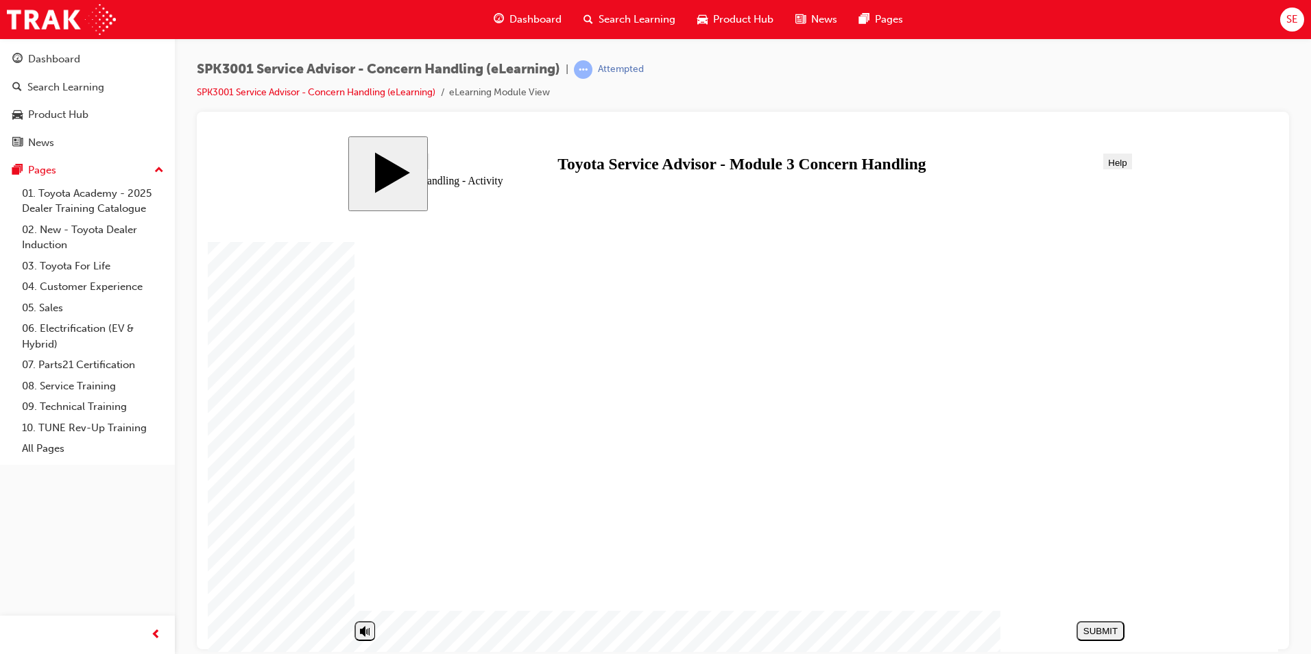
drag, startPoint x: 477, startPoint y: 486, endPoint x: 890, endPoint y: 316, distance: 446.2
drag, startPoint x: 477, startPoint y: 550, endPoint x: 870, endPoint y: 358, distance: 436.8
drag, startPoint x: 469, startPoint y: 458, endPoint x: 869, endPoint y: 384, distance: 406.7
drag, startPoint x: 464, startPoint y: 386, endPoint x: 871, endPoint y: 425, distance: 409.3
drag, startPoint x: 471, startPoint y: 388, endPoint x: 876, endPoint y: 423, distance: 406.1
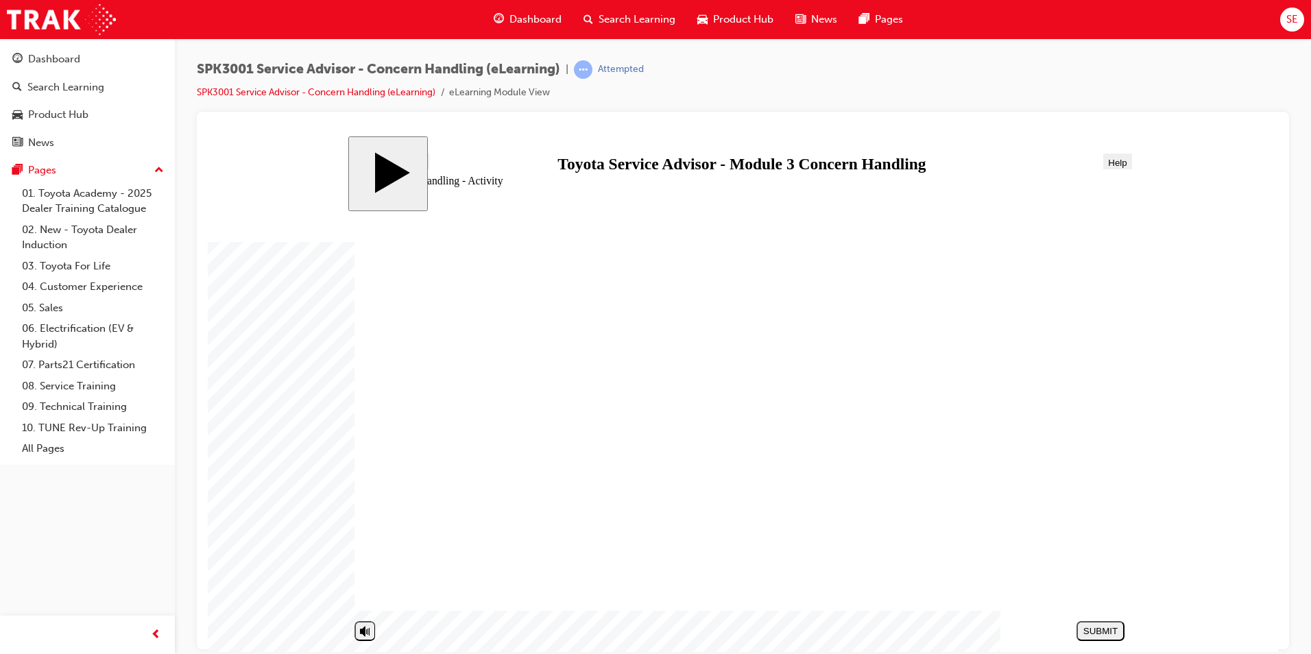
drag, startPoint x: 494, startPoint y: 516, endPoint x: 888, endPoint y: 429, distance: 404.0
drag, startPoint x: 497, startPoint y: 390, endPoint x: 896, endPoint y: 461, distance: 405.4
drag, startPoint x: 501, startPoint y: 584, endPoint x: 883, endPoint y: 468, distance: 398.4
drag, startPoint x: 459, startPoint y: 390, endPoint x: 853, endPoint y: 505, distance: 410.2
drag, startPoint x: 493, startPoint y: 423, endPoint x: 894, endPoint y: 500, distance: 408.5
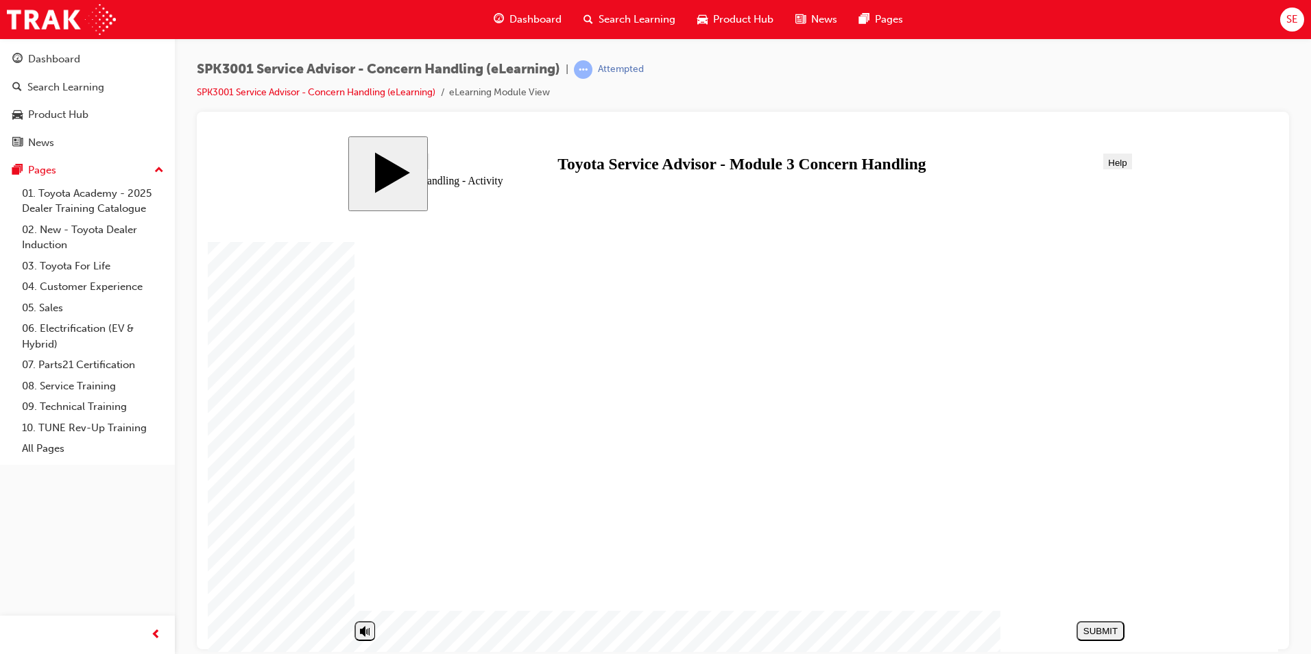
drag, startPoint x: 522, startPoint y: 388, endPoint x: 923, endPoint y: 535, distance: 427.5
click at [1106, 630] on div "SUBMIT" at bounding box center [1100, 631] width 37 height 10
click at [1085, 628] on div "NEXT" at bounding box center [1100, 631] width 37 height 10
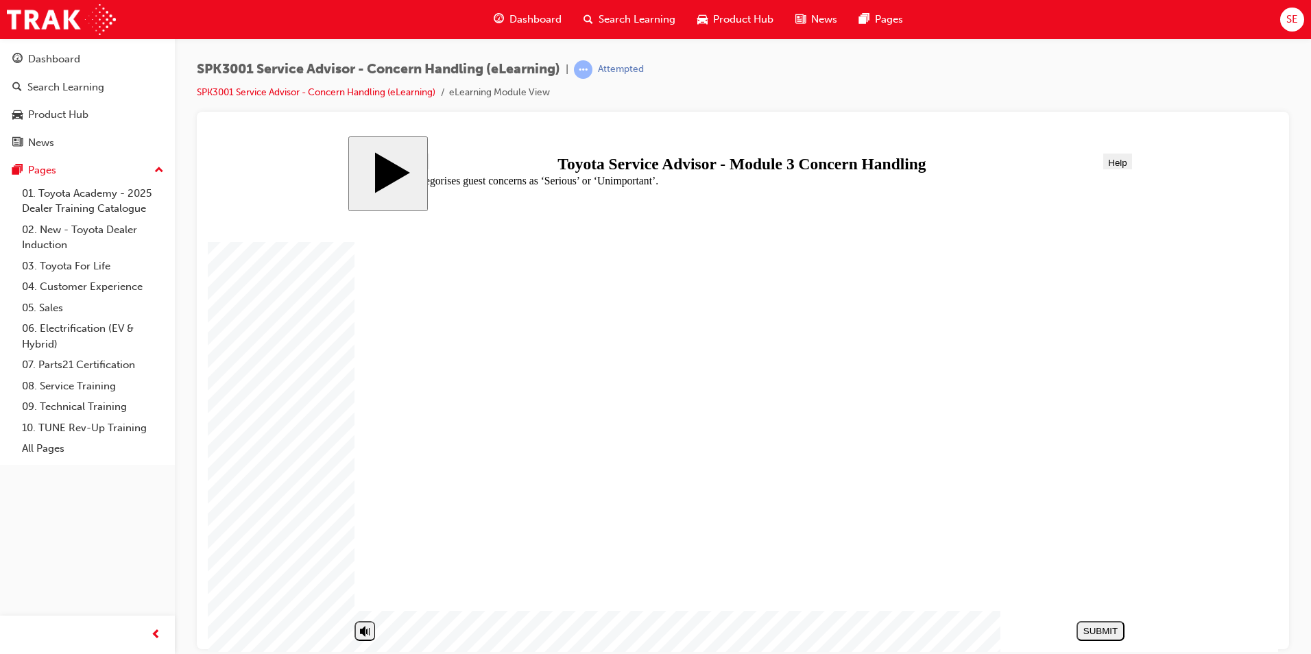
radio input "true"
click at [1104, 629] on div "SUBMIT" at bounding box center [1100, 631] width 37 height 10
radio input "true"
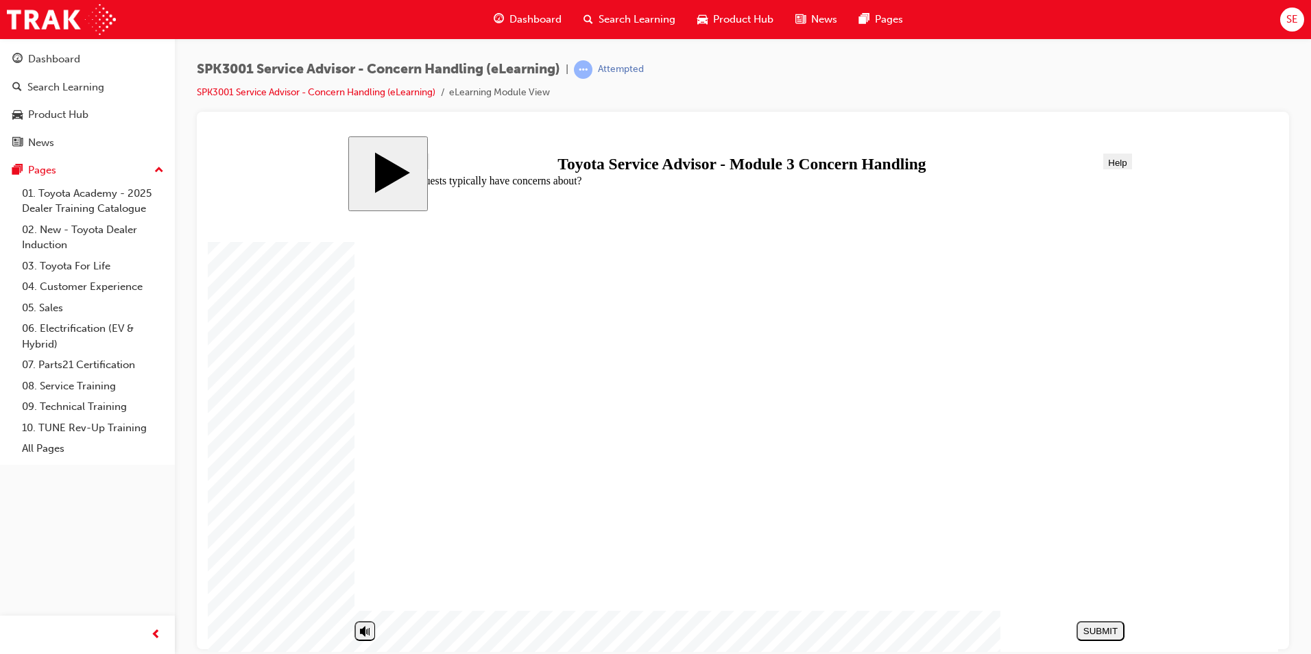
click at [1110, 634] on div "SUBMIT" at bounding box center [1100, 631] width 37 height 10
radio input "true"
click at [1104, 626] on div "SUBMIT" at bounding box center [1100, 631] width 37 height 10
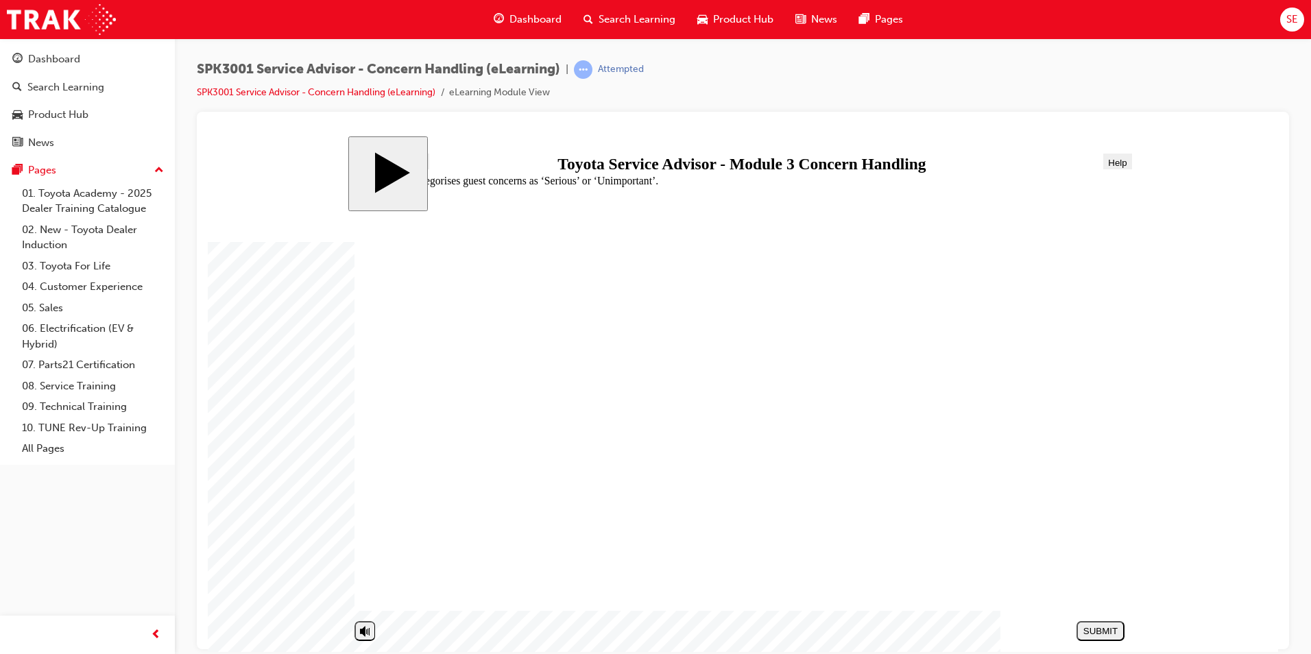
radio input "false"
radio input "true"
click at [1098, 624] on button "SUBMIT" at bounding box center [1101, 631] width 48 height 20
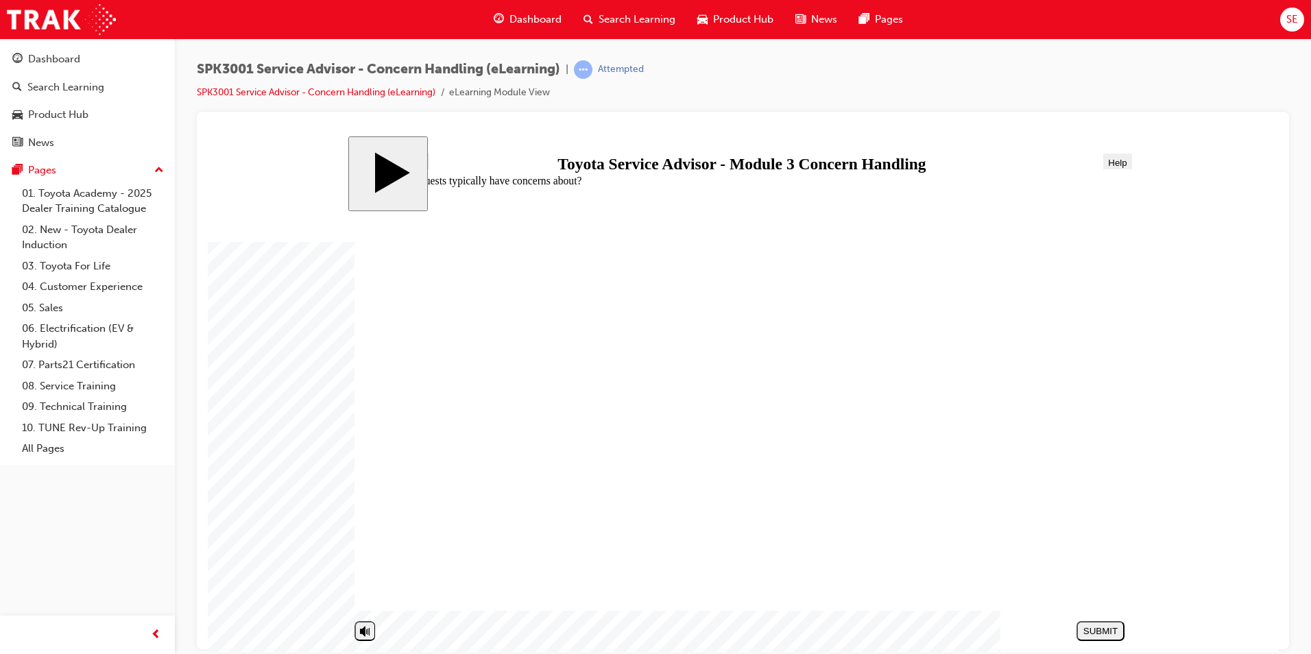
radio input "true"
click at [1105, 626] on div "SUBMIT" at bounding box center [1100, 631] width 37 height 10
radio input "true"
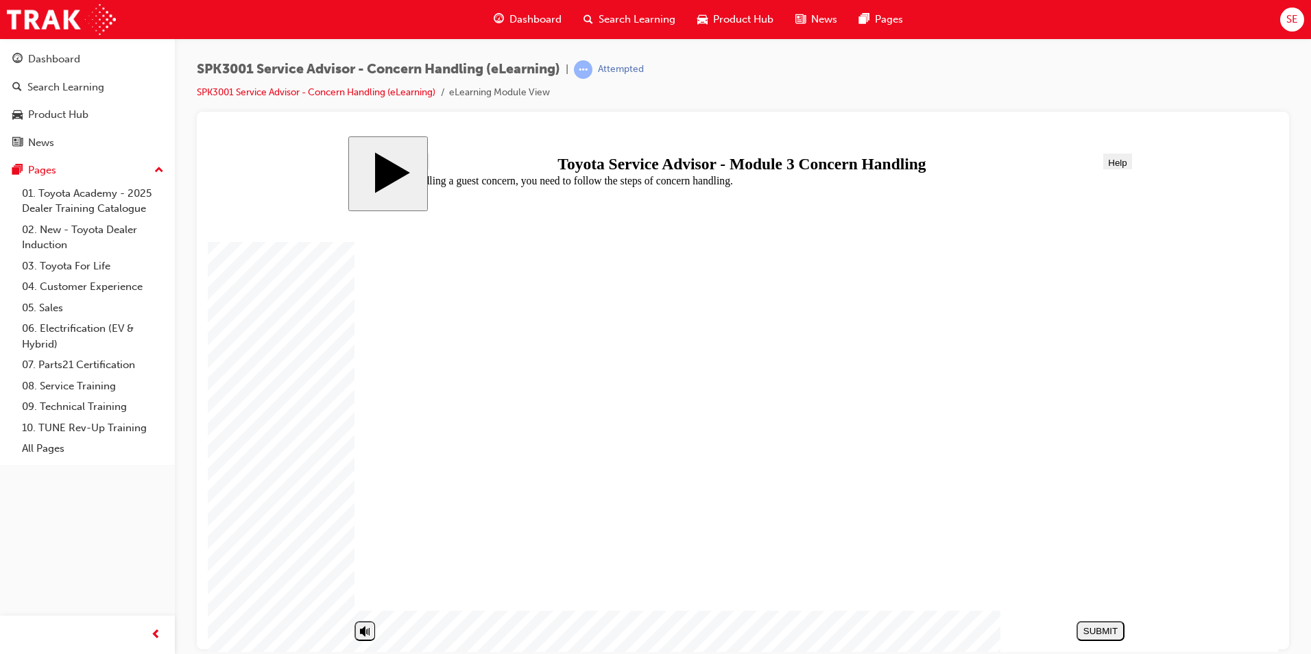
click at [1095, 623] on button "SUBMIT" at bounding box center [1101, 631] width 48 height 20
click at [365, 97] on link "SPK3001 Service Advisor - Concern Handling (eLearning)" at bounding box center [316, 92] width 239 height 12
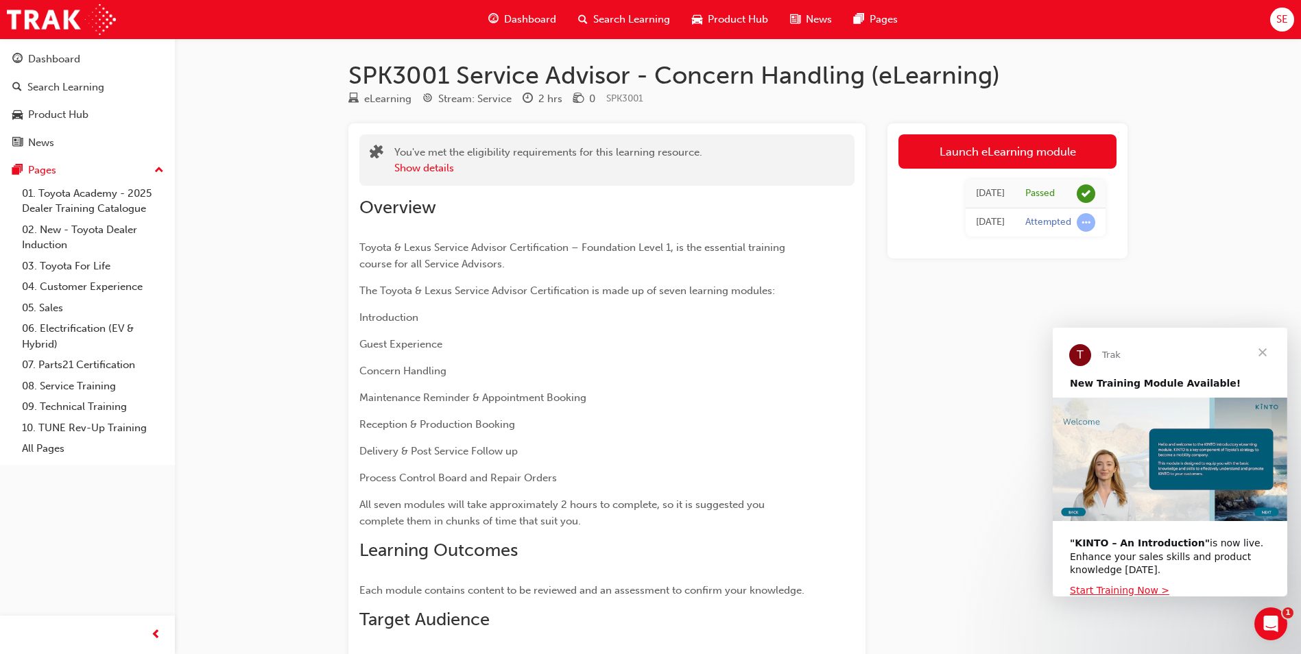
click at [639, 16] on span "Search Learning" at bounding box center [631, 20] width 77 height 16
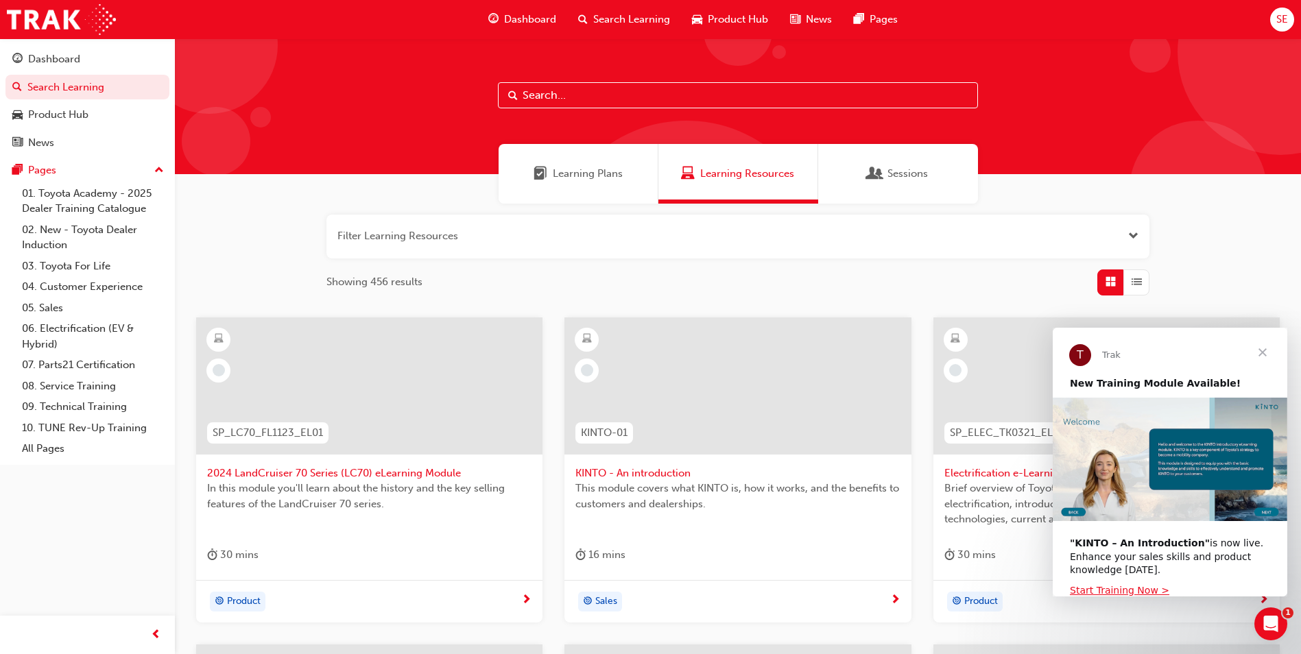
click at [594, 182] on div "Learning Plans" at bounding box center [579, 174] width 160 height 60
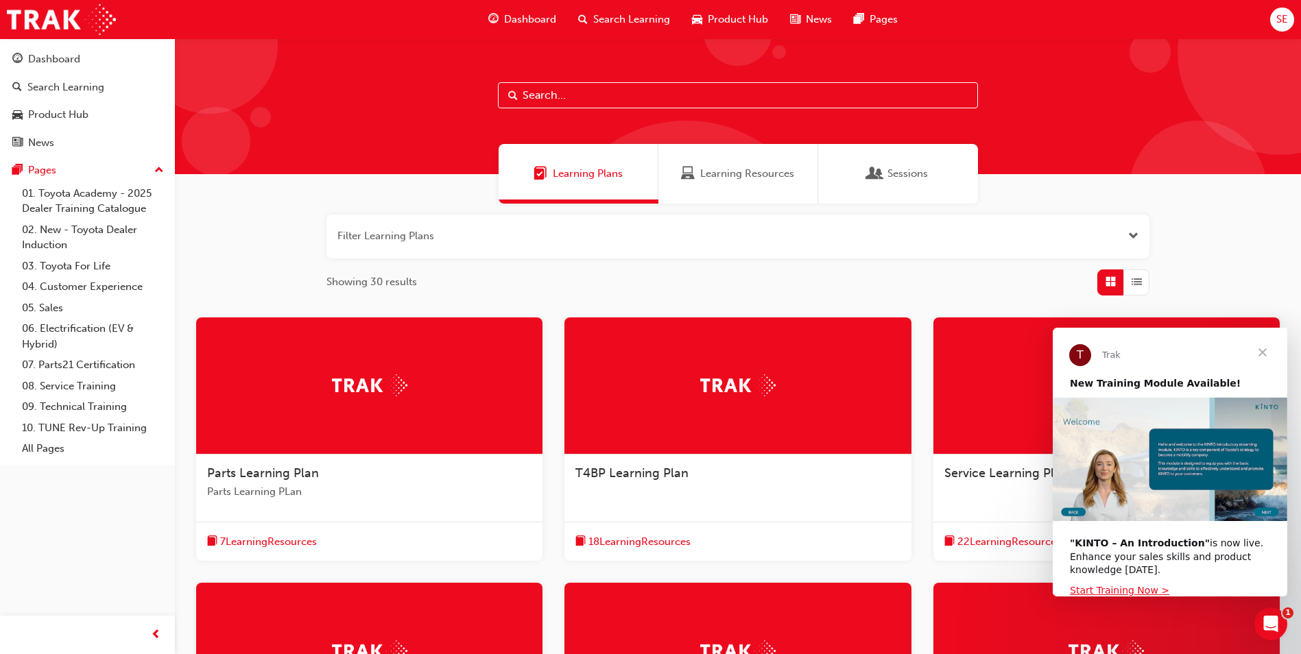
click at [282, 471] on span "Parts Learning Plan" at bounding box center [263, 473] width 112 height 15
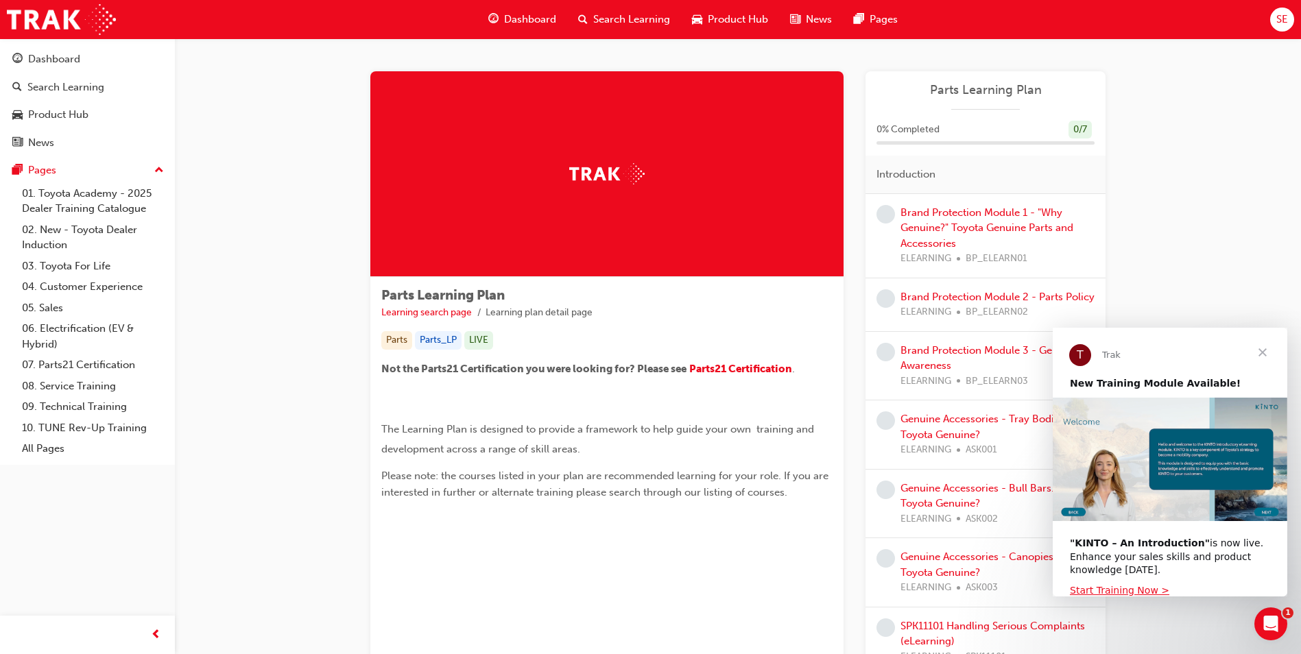
click at [1257, 353] on span "Close" at bounding box center [1262, 352] width 49 height 49
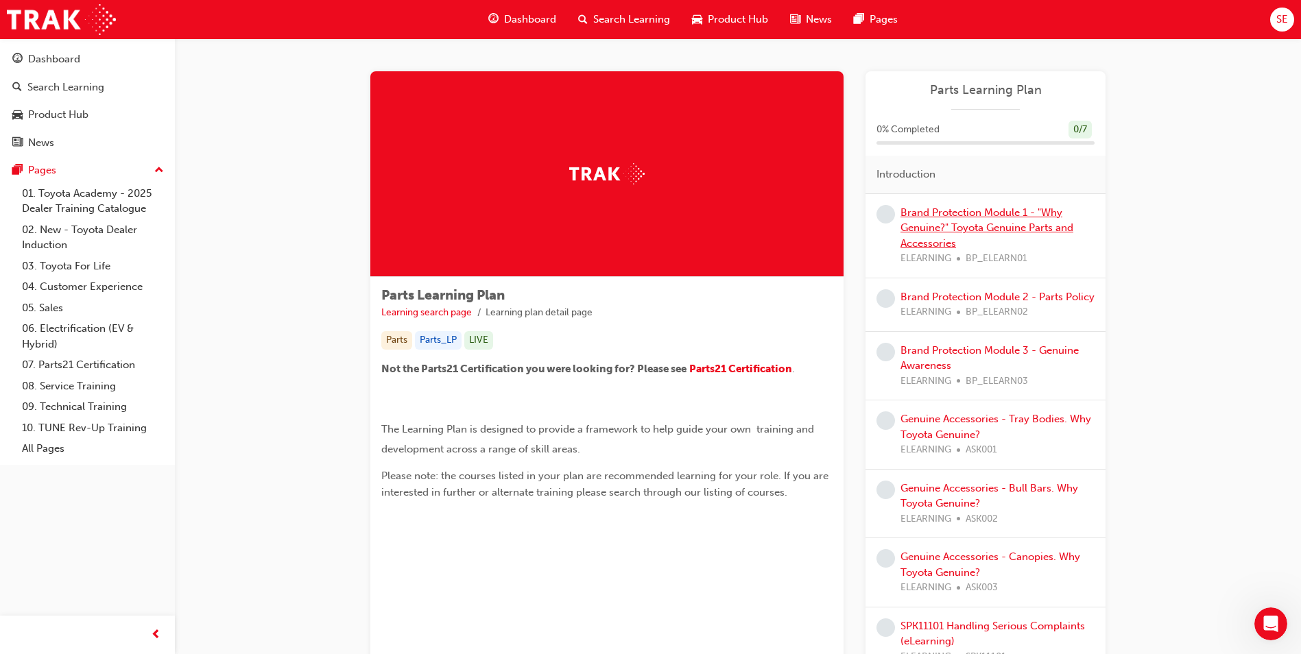
click at [987, 230] on link "Brand Protection Module 1 - "Why Genuine?" Toyota Genuine Parts and Accessories" at bounding box center [987, 227] width 173 height 43
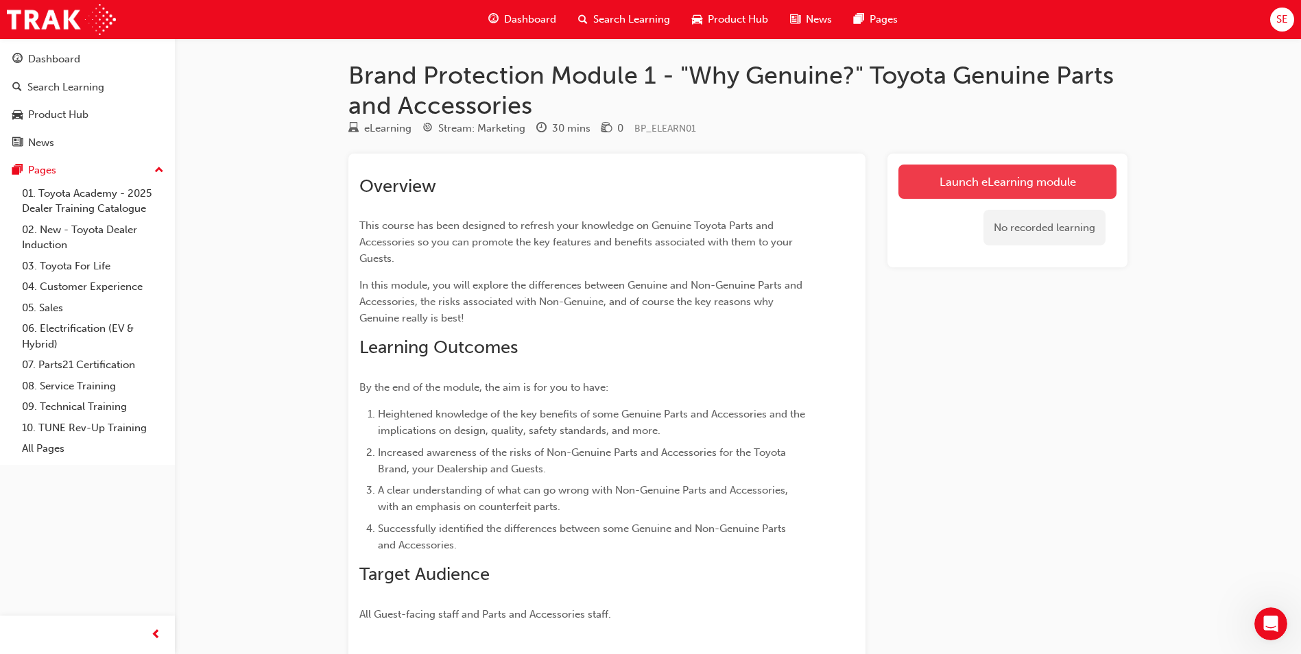
click at [1047, 187] on link "Launch eLearning module" at bounding box center [1008, 182] width 218 height 34
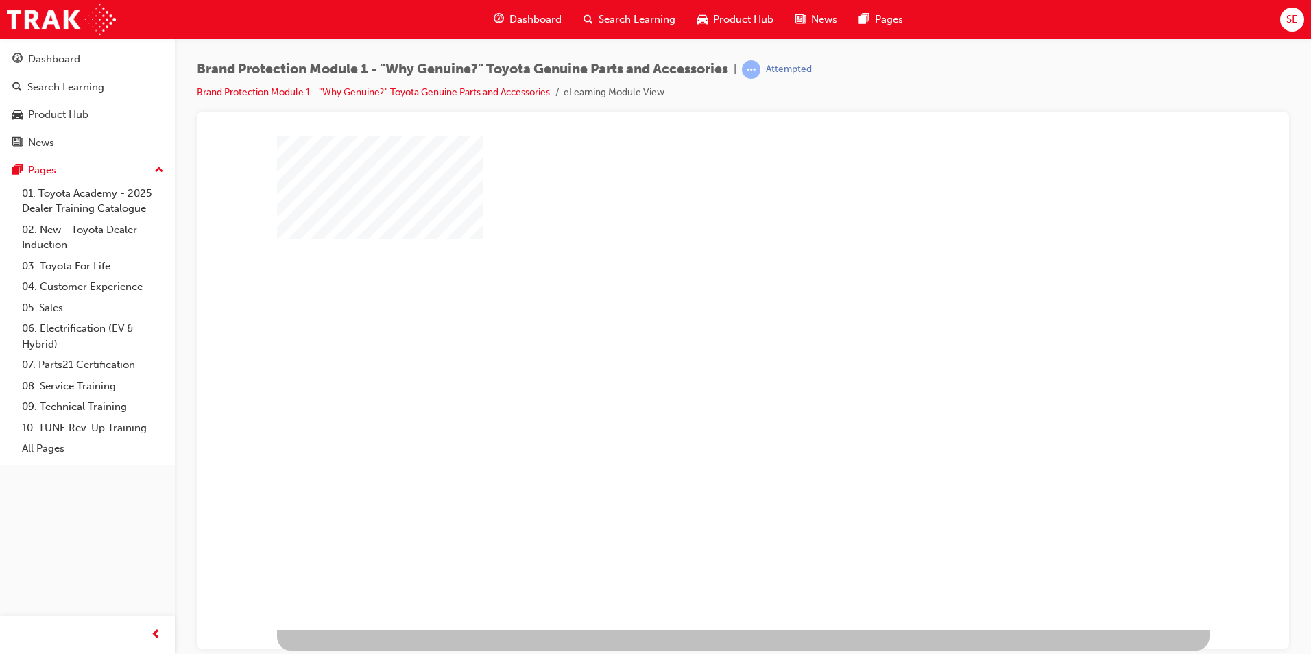
click at [704, 343] on div "play" at bounding box center [704, 343] width 0 height 0
